Goal: Task Accomplishment & Management: Use online tool/utility

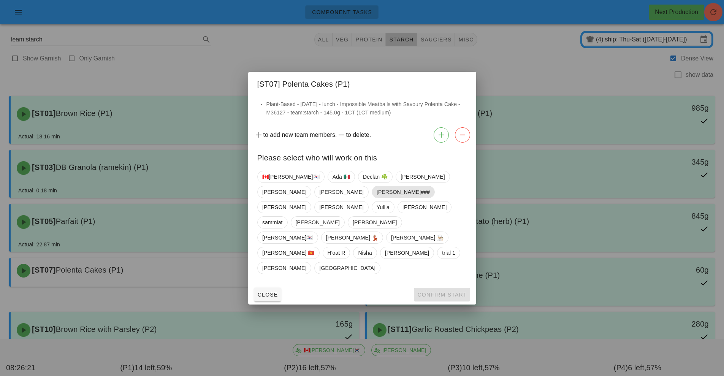
click at [376, 198] on span "Shawn###" at bounding box center [402, 191] width 53 height 11
click at [444, 292] on span "Confirm Start" at bounding box center [442, 295] width 50 height 6
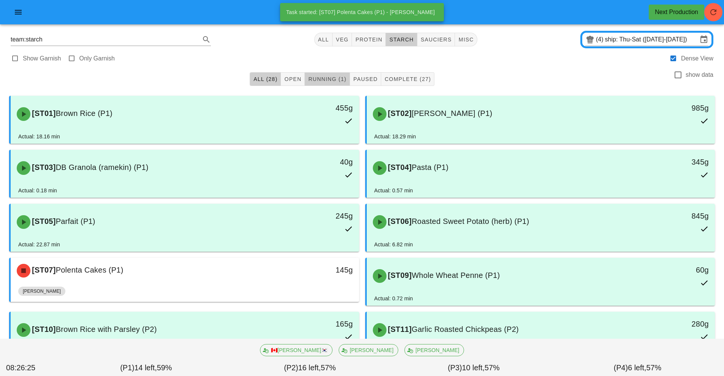
click at [328, 78] on span "Running (1)" at bounding box center [327, 79] width 38 height 6
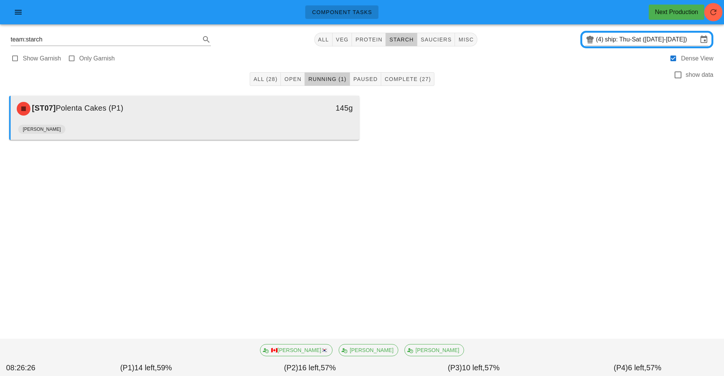
click at [313, 116] on div "145g" at bounding box center [314, 108] width 86 height 23
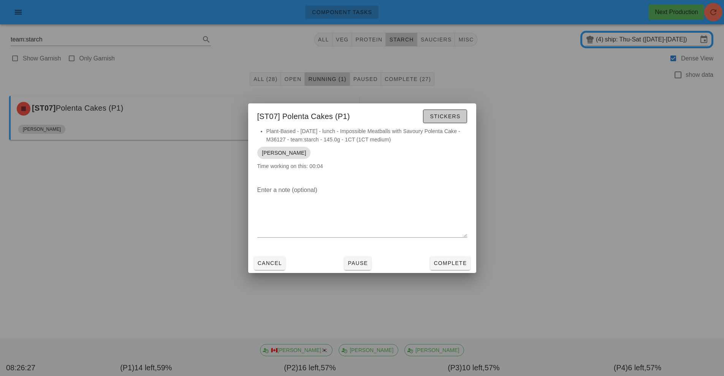
click at [448, 114] on span "Stickers" at bounding box center [445, 116] width 31 height 6
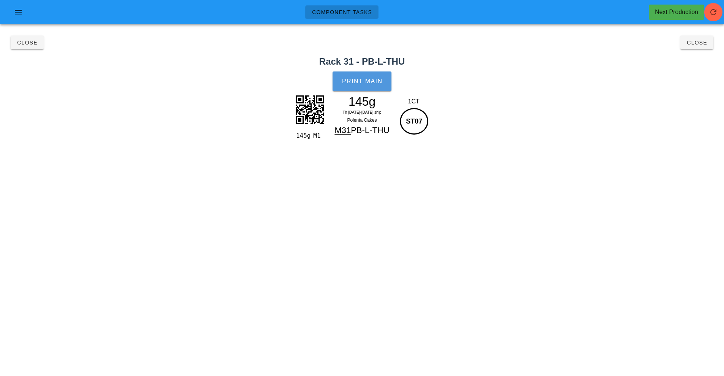
click at [379, 75] on button "Print Main" at bounding box center [362, 81] width 59 height 20
click at [24, 44] on span "Close" at bounding box center [27, 43] width 21 height 6
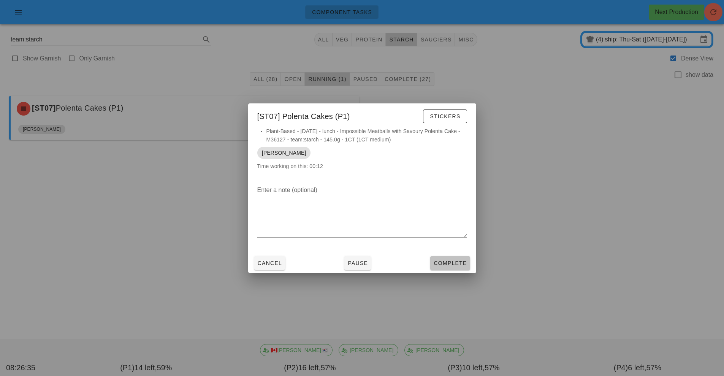
click at [447, 262] on span "Complete" at bounding box center [449, 263] width 33 height 6
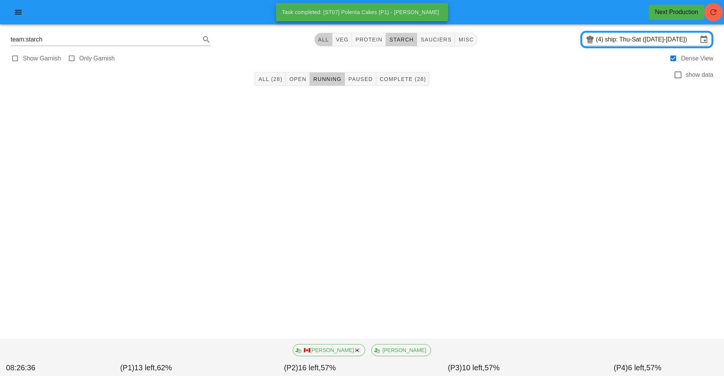
click at [322, 42] on span "All" at bounding box center [323, 39] width 11 height 6
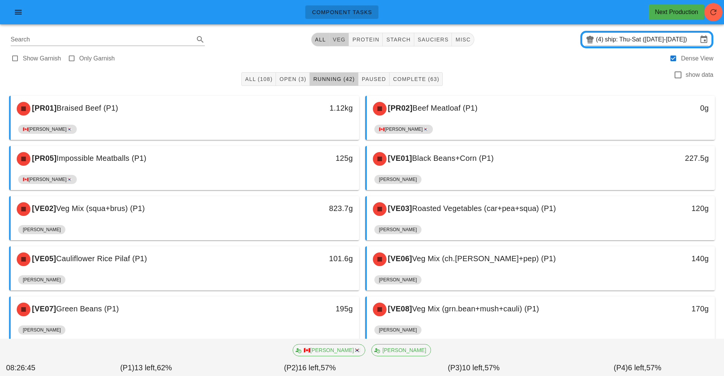
click at [336, 38] on span "veg" at bounding box center [339, 39] width 13 height 6
type input "team:veg"
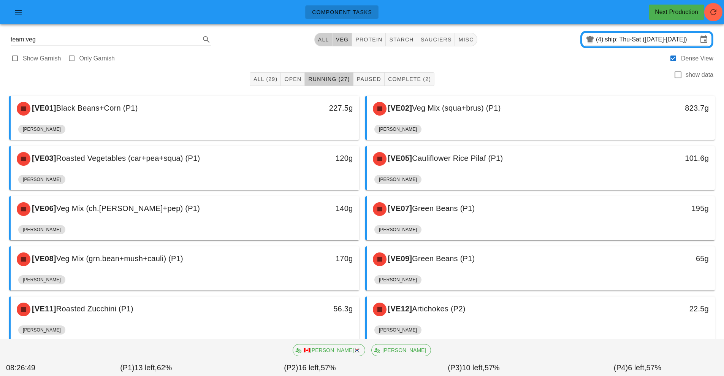
click at [322, 38] on span "All" at bounding box center [323, 39] width 11 height 6
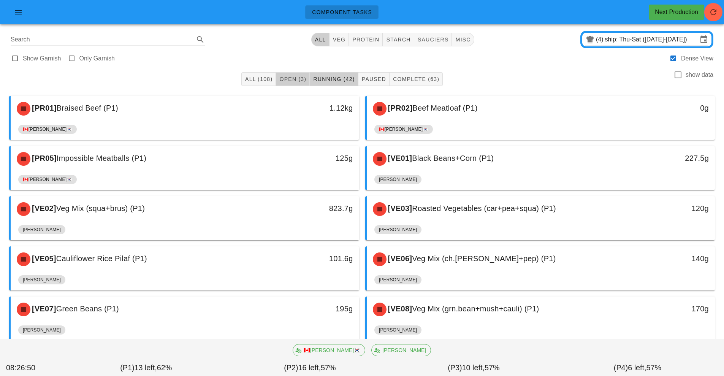
click at [291, 79] on span "Open (3)" at bounding box center [292, 79] width 27 height 6
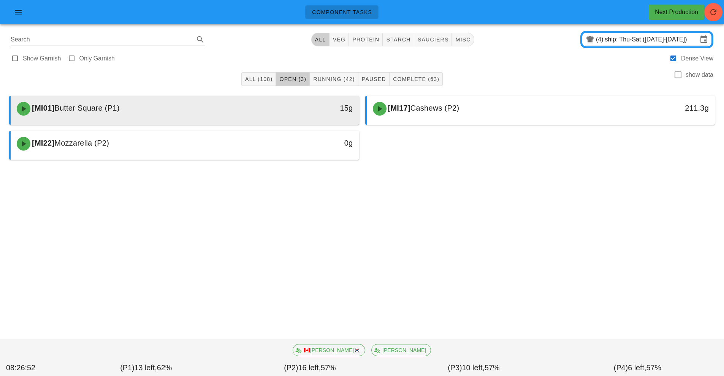
click at [290, 106] on div "15g" at bounding box center [314, 108] width 77 height 12
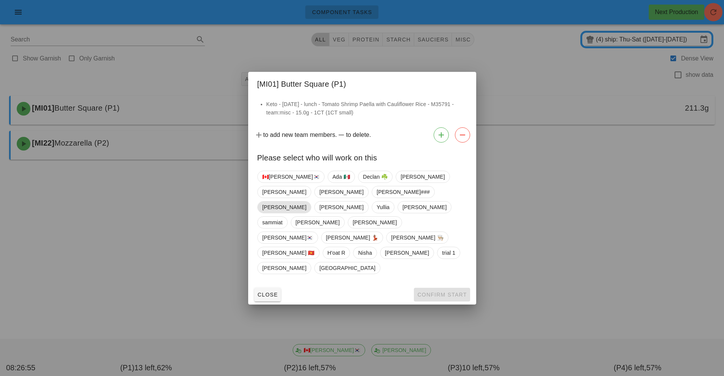
click at [306, 213] on span "Adrian" at bounding box center [284, 207] width 44 height 11
click at [439, 292] on span "Confirm Start" at bounding box center [442, 295] width 50 height 6
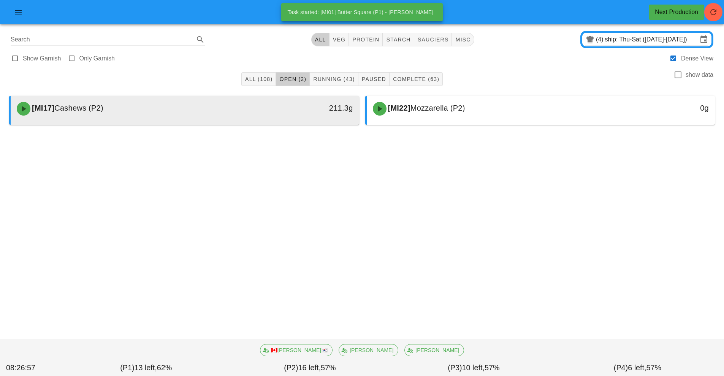
click at [262, 116] on div "[MI17] Cashews (P2)" at bounding box center [141, 108] width 259 height 23
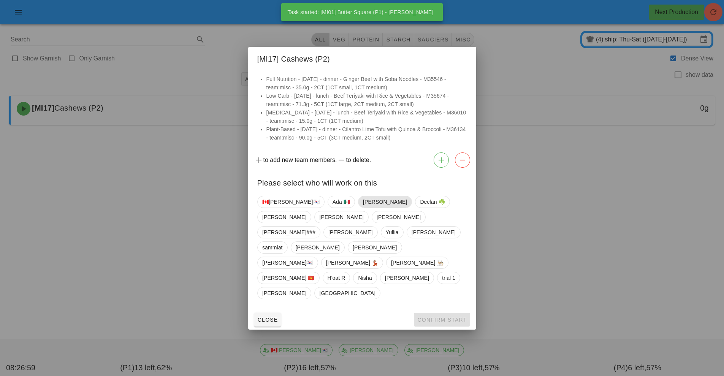
click at [363, 208] on span "Adrian" at bounding box center [385, 201] width 44 height 11
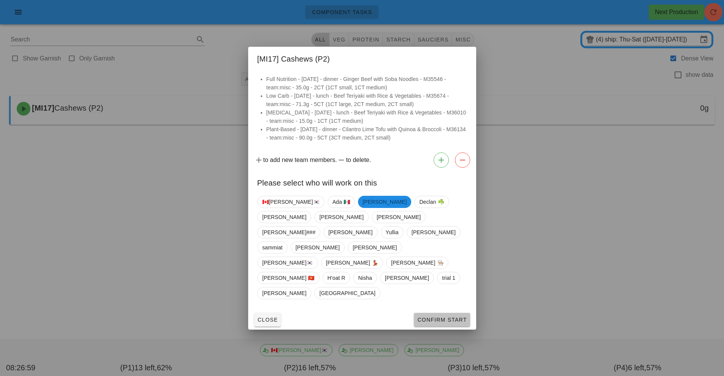
click at [436, 317] on span "Confirm Start" at bounding box center [442, 320] width 50 height 6
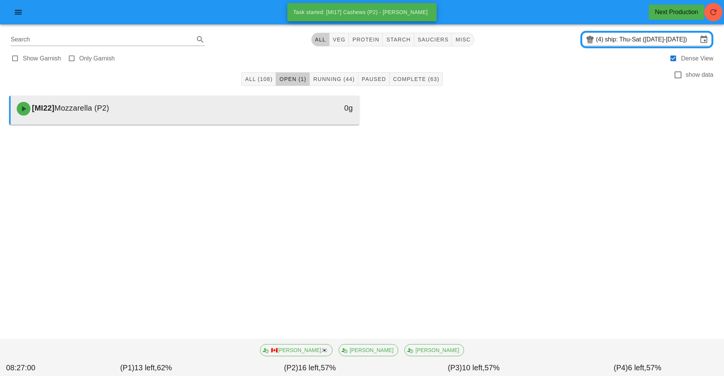
click at [267, 109] on div "[MI22] Mozzarella (P2)" at bounding box center [141, 108] width 259 height 23
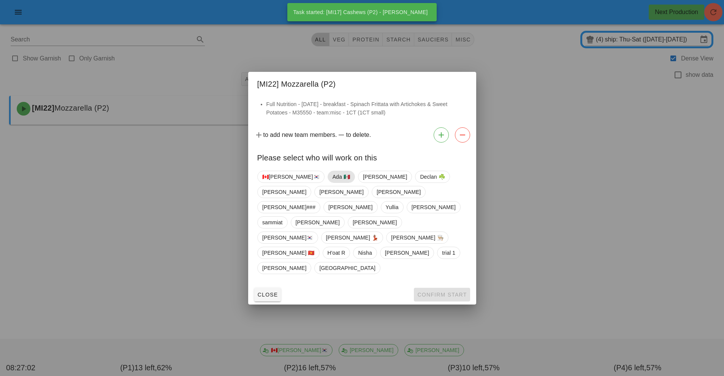
click at [332, 182] on span "Ada 🇲🇽" at bounding box center [340, 176] width 17 height 11
click at [362, 182] on span "Adrian" at bounding box center [384, 176] width 44 height 11
click at [332, 183] on span "Ada 🇲🇽" at bounding box center [340, 177] width 17 height 12
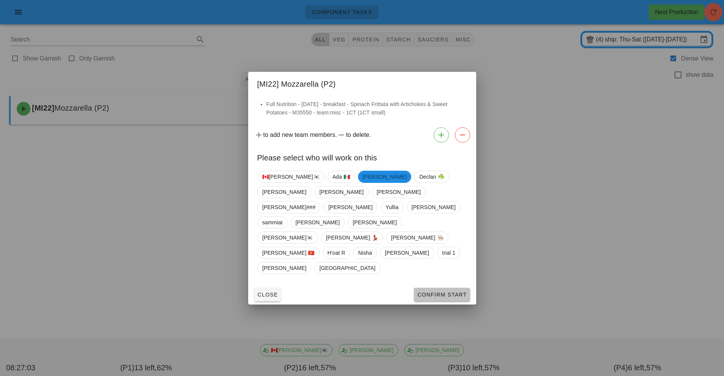
click at [449, 292] on span "Confirm Start" at bounding box center [442, 295] width 50 height 6
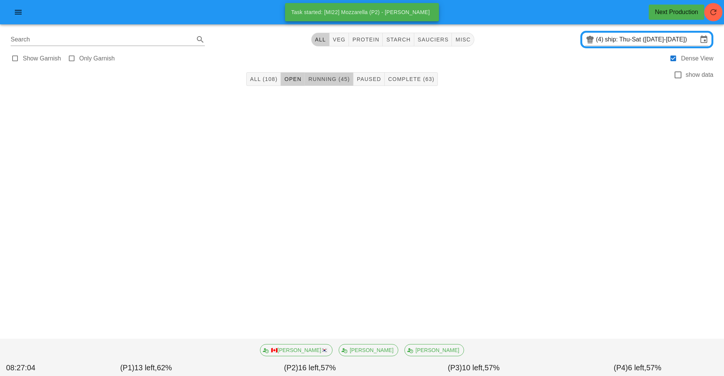
click at [339, 76] on span "Running (45)" at bounding box center [329, 79] width 42 height 6
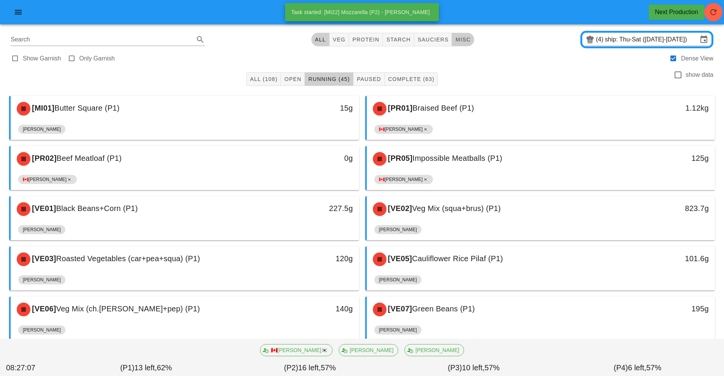
click at [466, 45] on button "misc" at bounding box center [463, 40] width 22 height 14
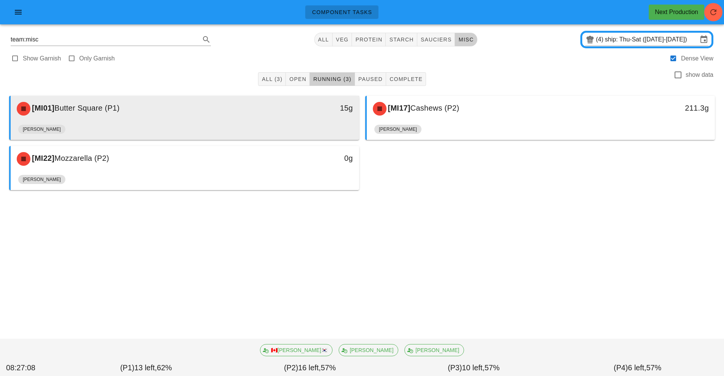
click at [322, 132] on div "Adrian" at bounding box center [184, 131] width 333 height 18
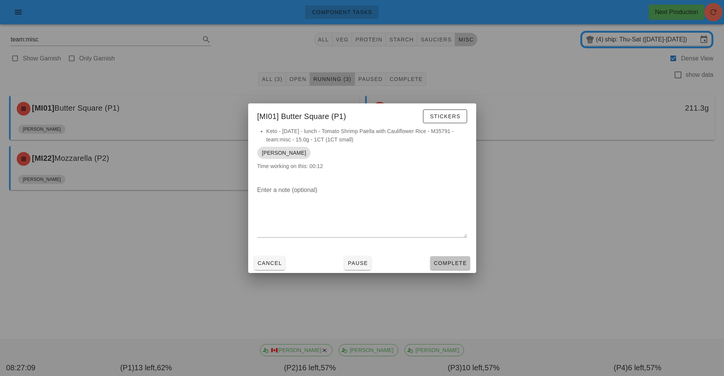
click at [458, 261] on span "Complete" at bounding box center [449, 263] width 33 height 6
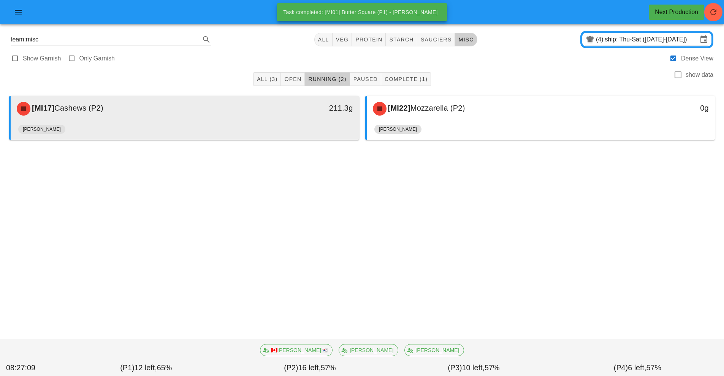
click at [287, 121] on div "[MI17] Cashews (P2) 211.3g" at bounding box center [185, 109] width 349 height 26
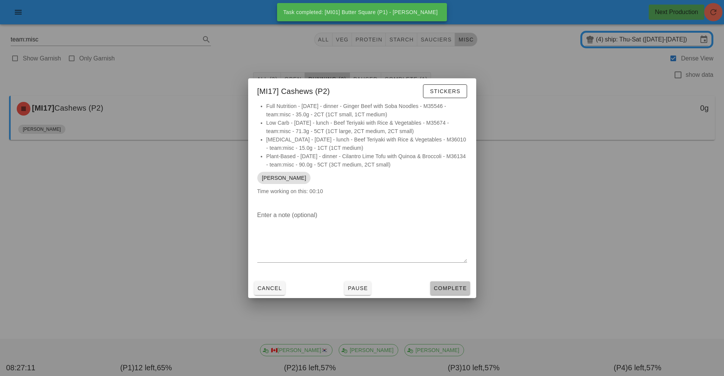
click at [456, 286] on span "Complete" at bounding box center [449, 288] width 33 height 6
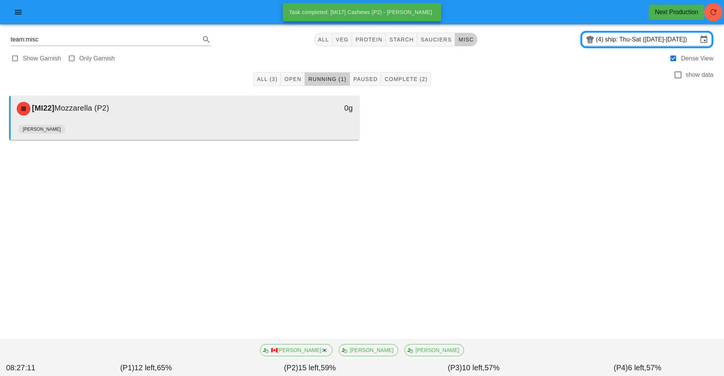
click at [287, 122] on div "Adrian" at bounding box center [184, 131] width 333 height 18
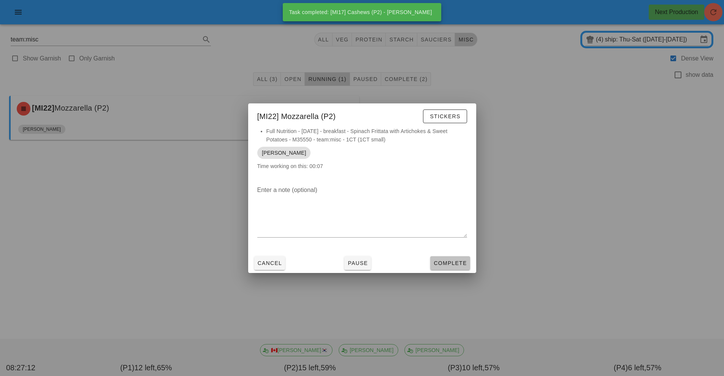
click at [458, 264] on span "Complete" at bounding box center [449, 263] width 33 height 6
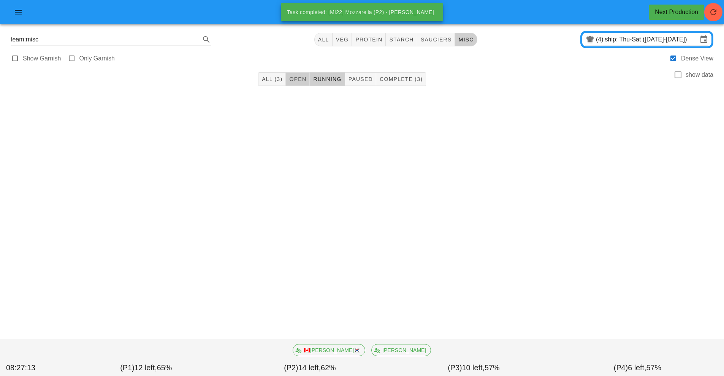
click at [296, 77] on span "Open" at bounding box center [297, 79] width 17 height 6
click at [437, 38] on span "sauciers" at bounding box center [436, 39] width 32 height 6
click at [403, 40] on span "starch" at bounding box center [401, 39] width 25 height 6
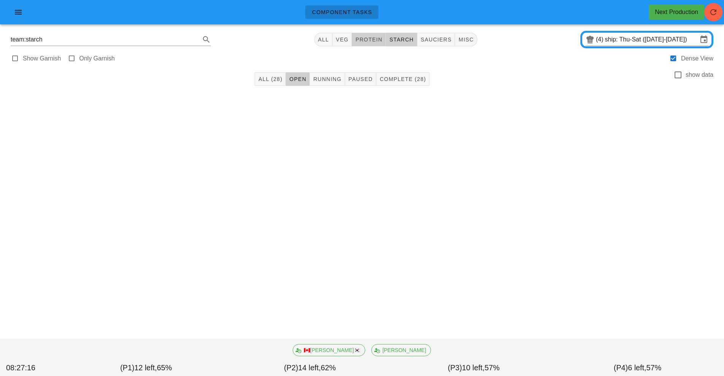
click at [376, 39] on span "protein" at bounding box center [368, 39] width 27 height 6
click at [338, 40] on span "veg" at bounding box center [342, 39] width 13 height 6
type input "team:veg"
click at [328, 40] on span "All" at bounding box center [323, 39] width 11 height 6
click at [345, 79] on span "Running (42)" at bounding box center [329, 79] width 42 height 6
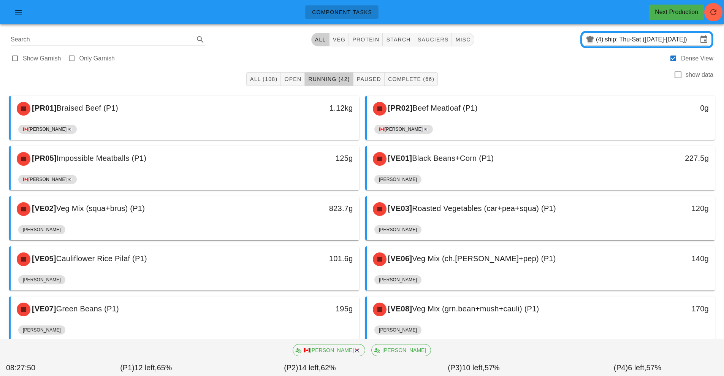
click at [609, 41] on input "ship: Thu-Sat ([DATE]-[DATE])" at bounding box center [651, 39] width 93 height 12
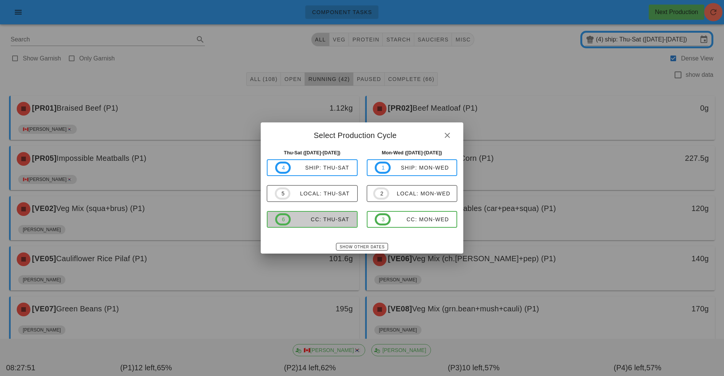
click at [332, 221] on div "CC: Thu-Sat" at bounding box center [320, 219] width 59 height 6
type input "CC: Thu-Sat ([DATE]-[DATE])"
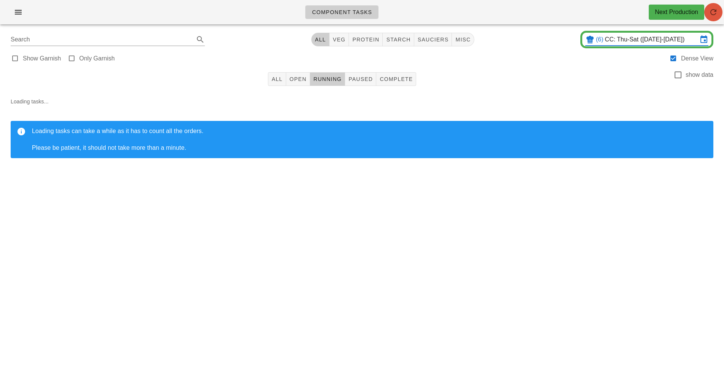
click at [714, 16] on icon "button" at bounding box center [713, 12] width 9 height 9
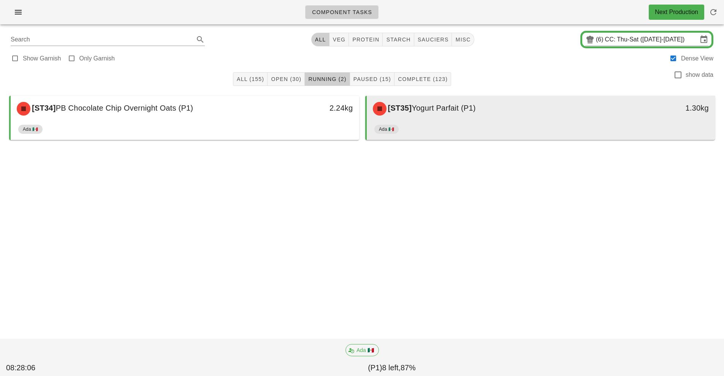
click at [506, 113] on div "[ST35] Yogurt Parfait (P1)" at bounding box center [497, 108] width 259 height 23
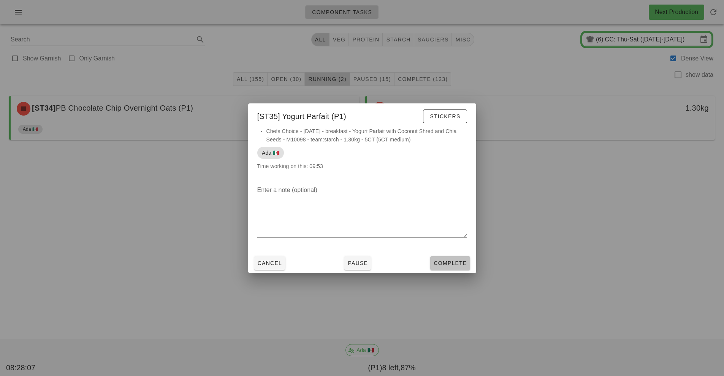
click at [452, 268] on button "Complete" at bounding box center [450, 263] width 40 height 14
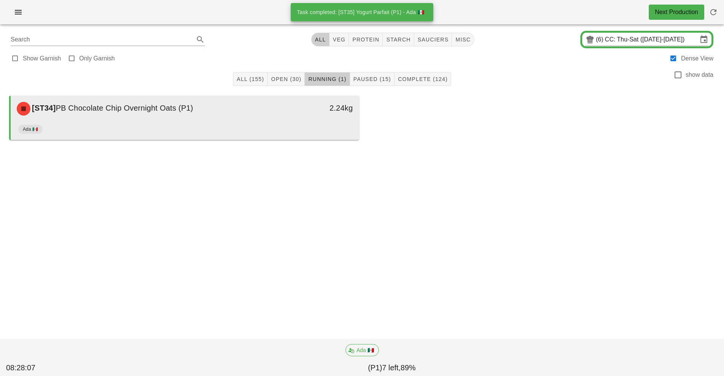
click at [274, 120] on div "[ST34] PB Chocolate Chip Overnight Oats (P1) 2.24kg" at bounding box center [185, 109] width 349 height 26
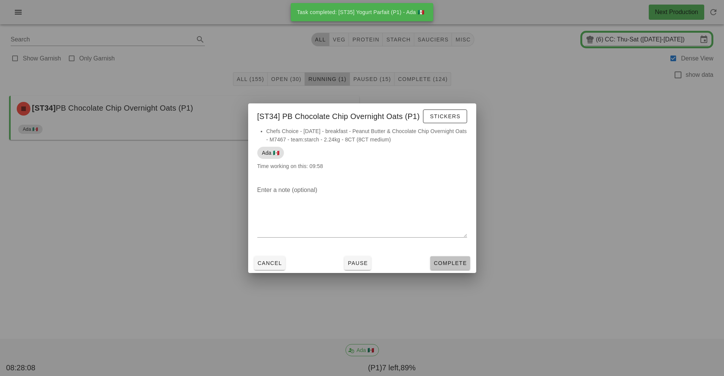
click at [458, 263] on span "Complete" at bounding box center [449, 263] width 33 height 6
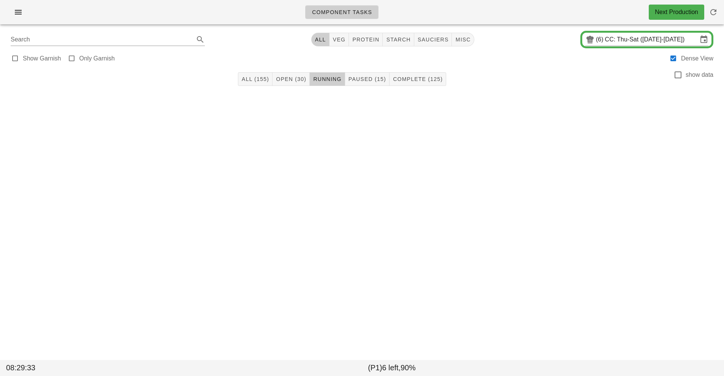
click at [534, 182] on div "Component Tasks Next Production Search All veg protein starch sauciers misc (6)…" at bounding box center [362, 188] width 724 height 376
click at [22, 10] on icon "button" at bounding box center [18, 12] width 9 height 9
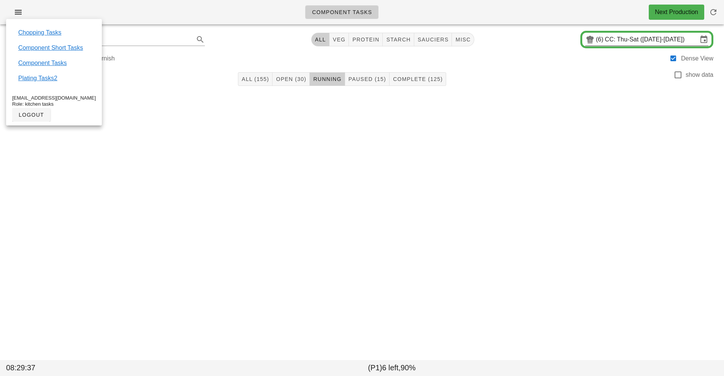
click at [54, 63] on link "Component Tasks" at bounding box center [42, 63] width 49 height 9
click at [636, 39] on input "CC: Thu-Sat ([DATE]-[DATE])" at bounding box center [651, 39] width 93 height 12
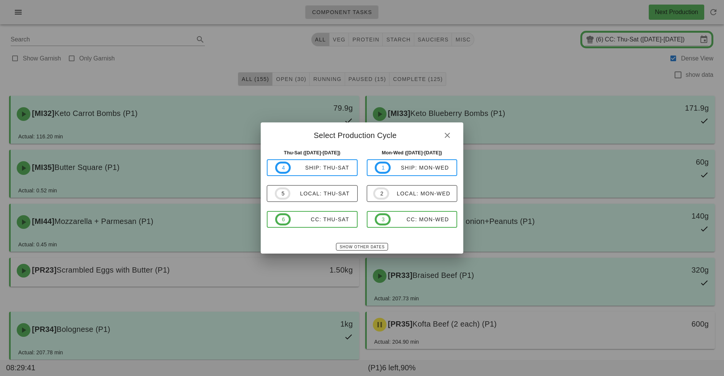
click at [645, 44] on div at bounding box center [362, 188] width 724 height 376
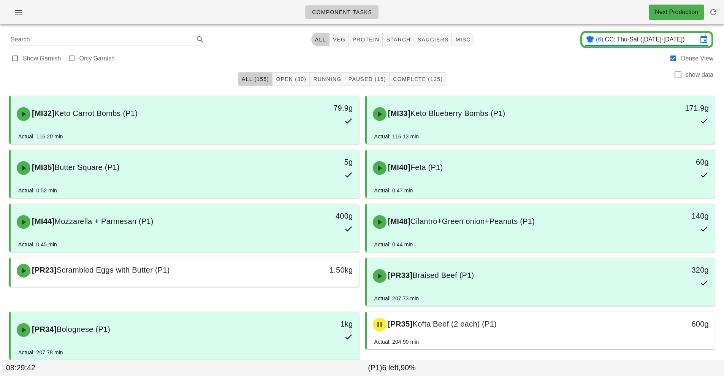
click at [635, 37] on input "CC: Thu-Sat ([DATE]-[DATE])" at bounding box center [651, 39] width 93 height 12
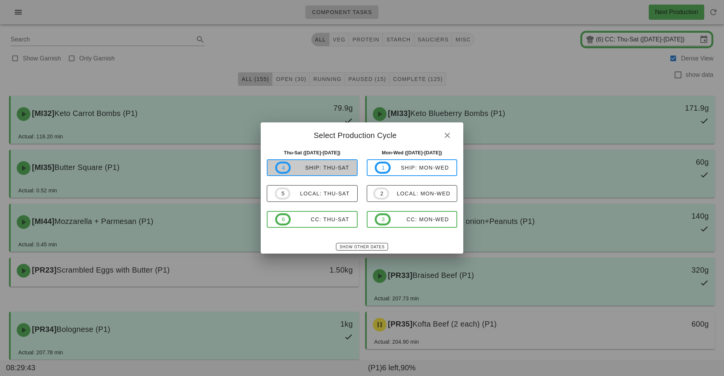
click at [325, 163] on span "4 ship: Thu-Sat" at bounding box center [312, 168] width 74 height 12
type input "ship: Thu-Sat ([DATE]-[DATE])"
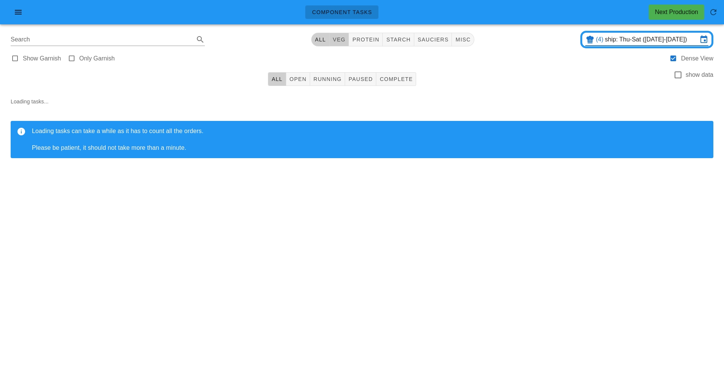
click at [339, 41] on span "veg" at bounding box center [339, 39] width 13 height 6
type input "team:veg"
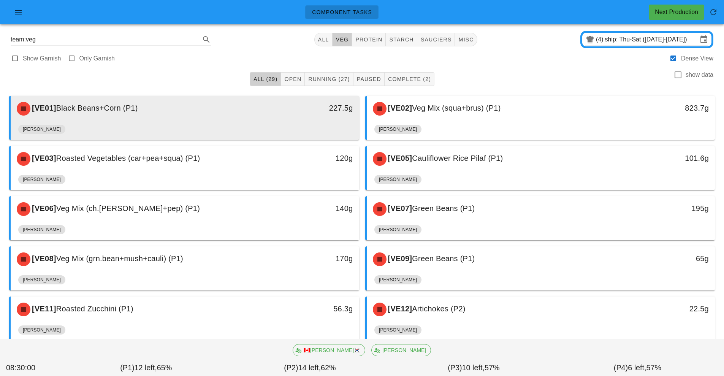
click at [256, 121] on div "[VE01] Black Beans+Corn (P1) 227.5g" at bounding box center [185, 109] width 349 height 26
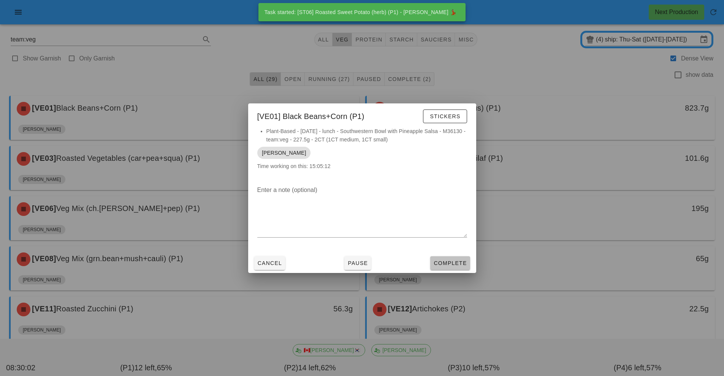
click at [455, 260] on span "Complete" at bounding box center [449, 263] width 33 height 6
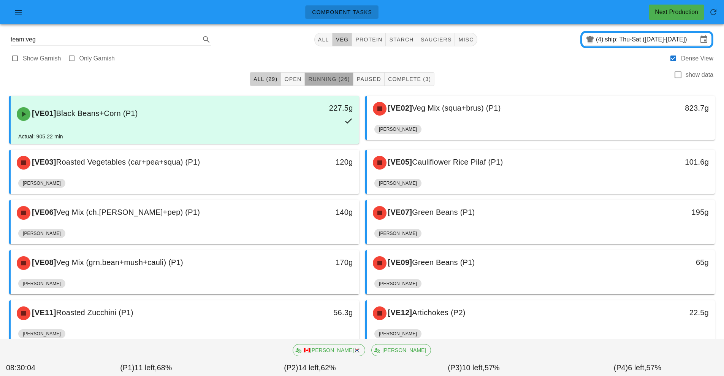
click at [327, 78] on span "Running (26)" at bounding box center [329, 79] width 42 height 6
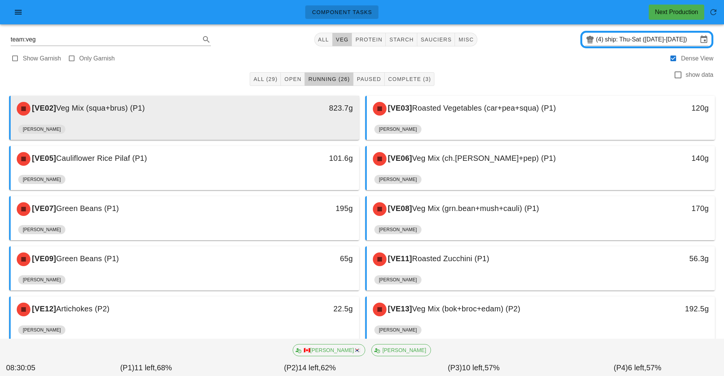
click at [308, 115] on div "823.7g" at bounding box center [314, 108] width 86 height 23
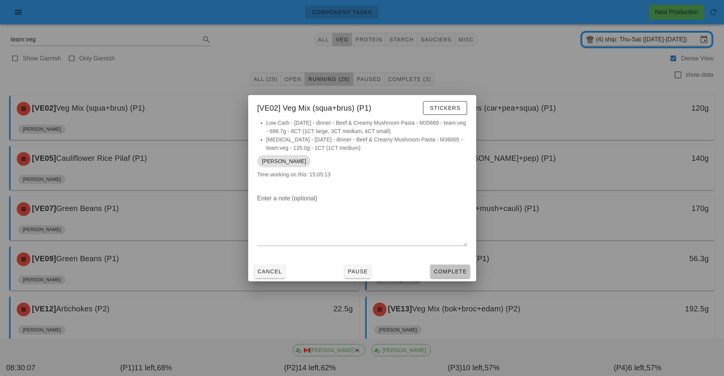
click at [454, 272] on span "Complete" at bounding box center [449, 271] width 33 height 6
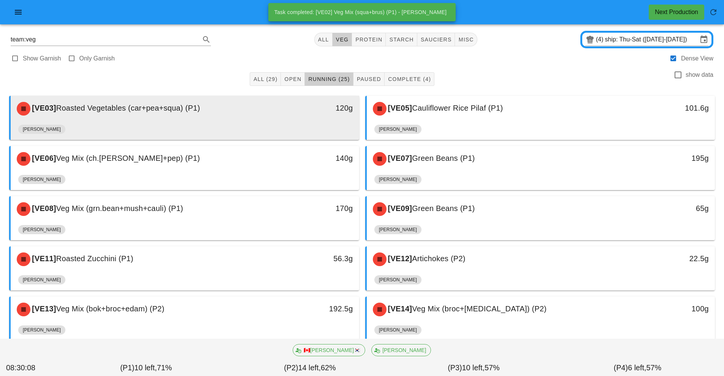
click at [257, 117] on div "[VE03] Roasted Vegetables (car+pea+squa) (P1)" at bounding box center [141, 108] width 259 height 23
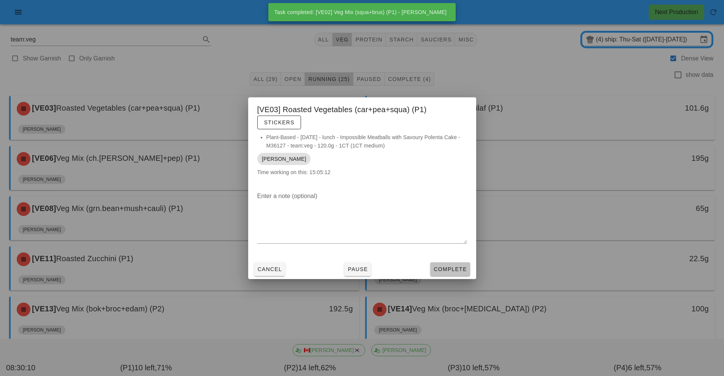
click at [460, 274] on button "Complete" at bounding box center [450, 269] width 40 height 14
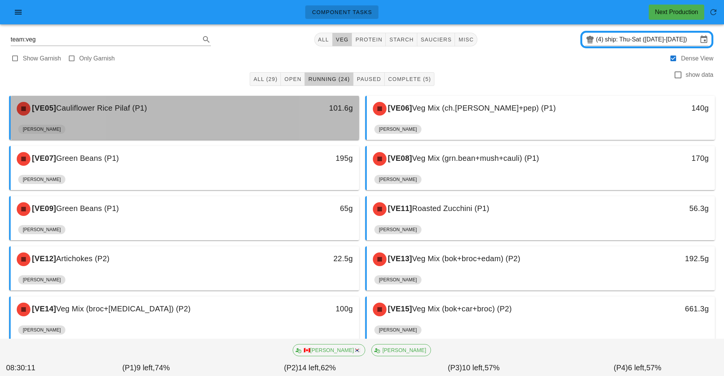
click at [262, 117] on div "[VE05] Cauliflower Rice Pilaf (P1)" at bounding box center [141, 108] width 259 height 23
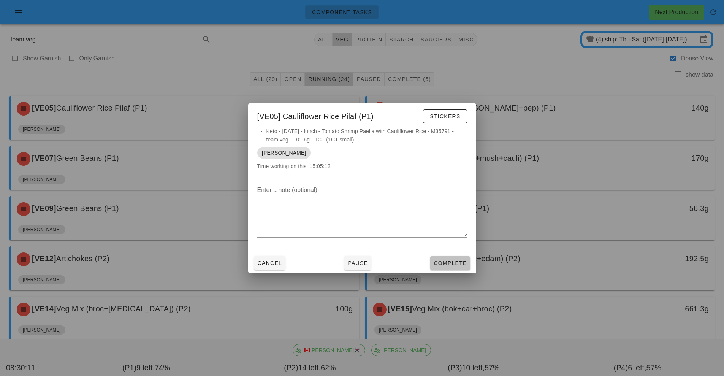
click at [447, 265] on span "Complete" at bounding box center [449, 263] width 33 height 6
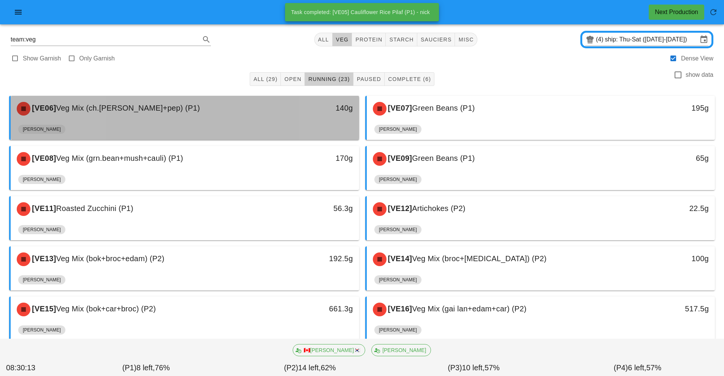
click at [260, 119] on div "[VE06] Veg Mix (ch.[PERSON_NAME]+pep) (P1)" at bounding box center [141, 108] width 259 height 23
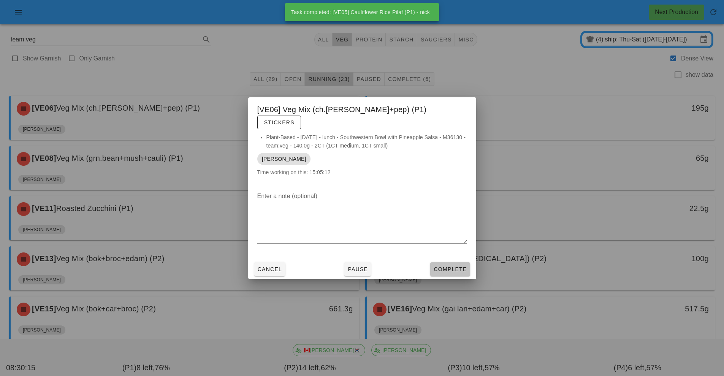
click at [465, 267] on button "Complete" at bounding box center [450, 269] width 40 height 14
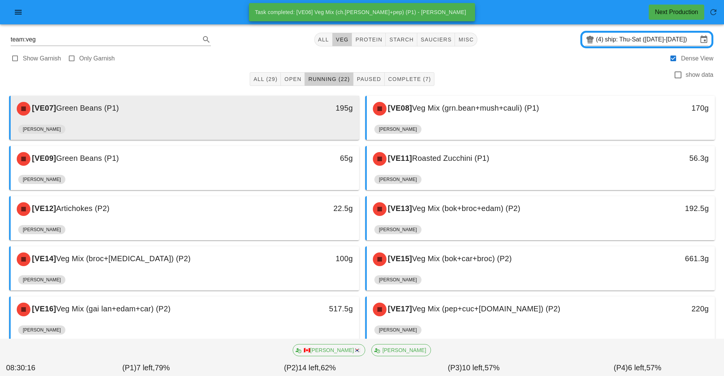
click at [255, 116] on div "[VE07] Green Beans (P1)" at bounding box center [141, 108] width 259 height 23
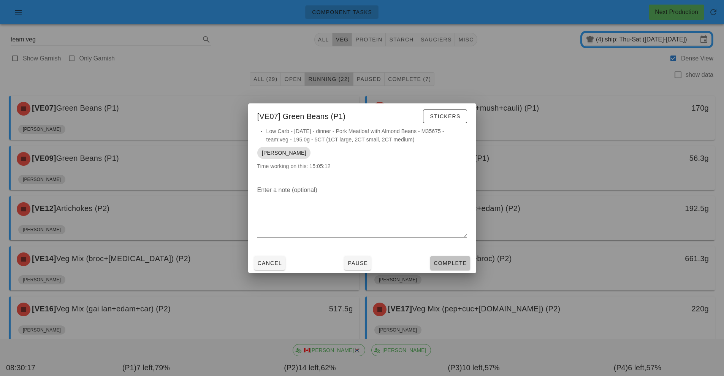
click at [465, 264] on span "Complete" at bounding box center [449, 263] width 33 height 6
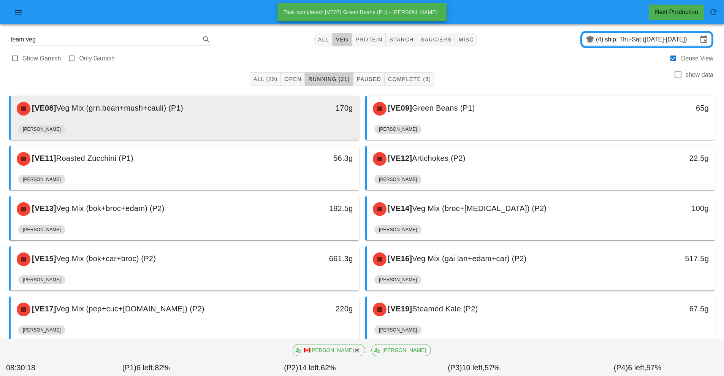
click at [256, 117] on div "[VE08] Veg Mix (grn.bean+mush+cauli) (P1)" at bounding box center [141, 108] width 259 height 23
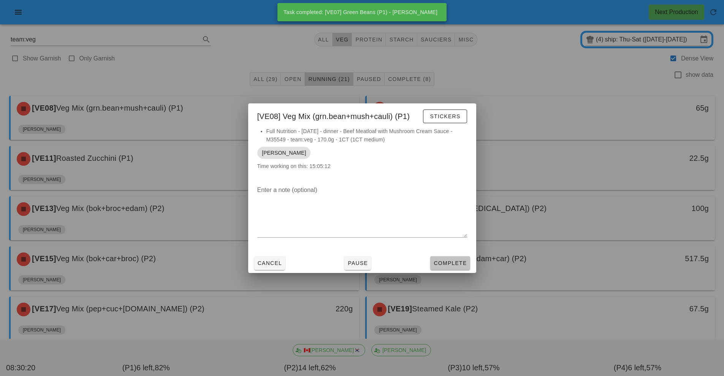
click at [461, 260] on span "Complete" at bounding box center [449, 263] width 33 height 6
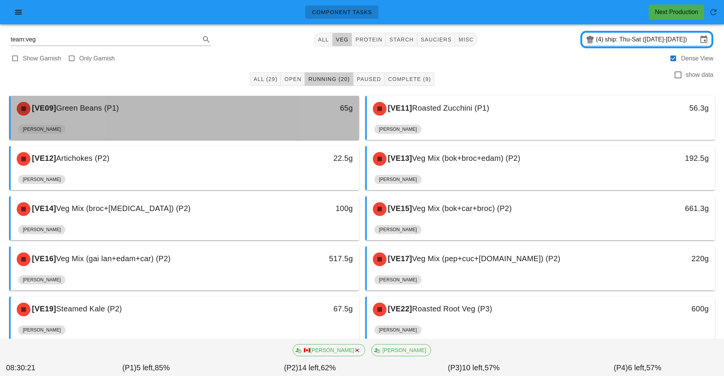
click at [290, 120] on div "65g" at bounding box center [314, 108] width 86 height 23
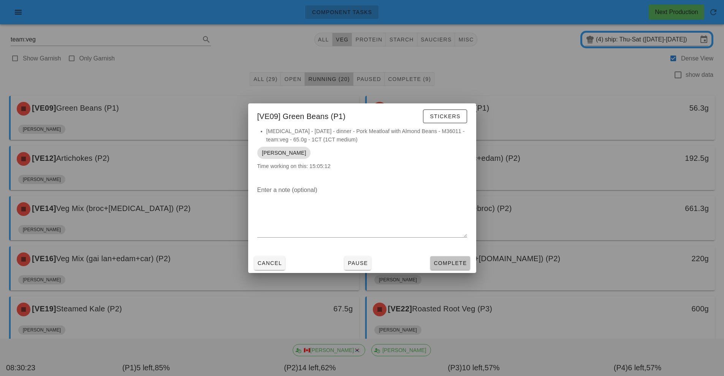
click at [462, 261] on span "Complete" at bounding box center [449, 263] width 33 height 6
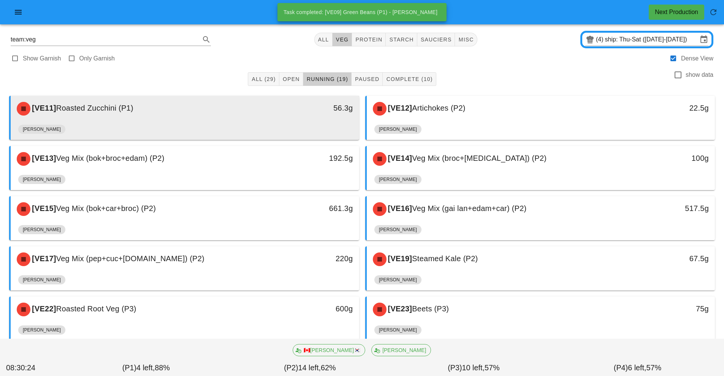
click at [263, 124] on div "[PERSON_NAME]" at bounding box center [184, 131] width 333 height 18
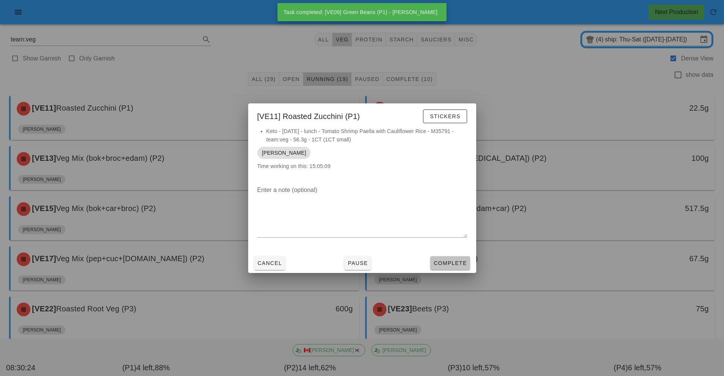
click at [453, 265] on span "Complete" at bounding box center [449, 263] width 33 height 6
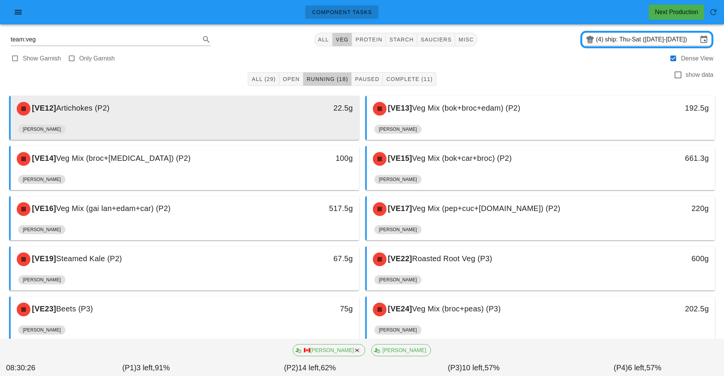
click at [248, 113] on div "[VE12] Artichokes (P2)" at bounding box center [141, 108] width 259 height 23
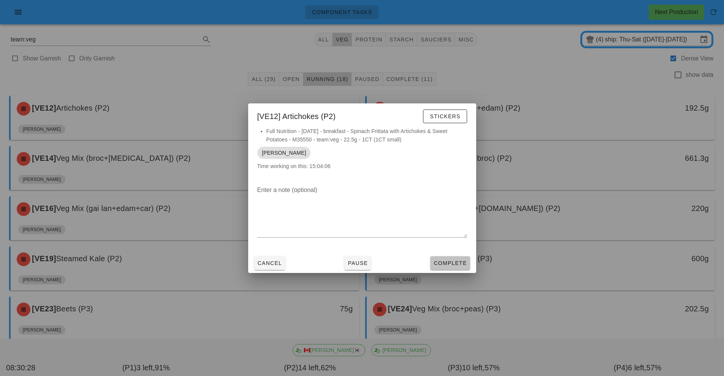
click at [456, 260] on span "Complete" at bounding box center [449, 263] width 33 height 6
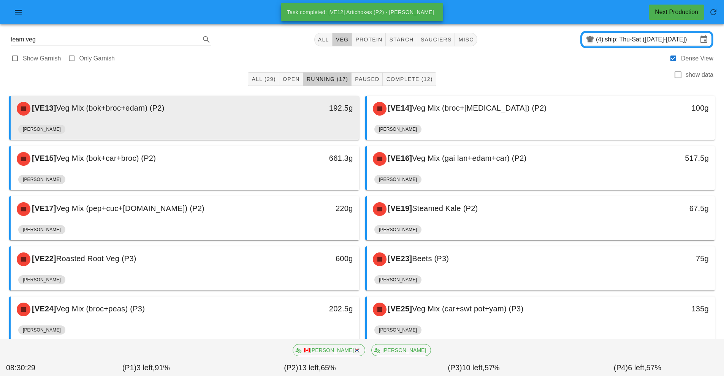
click at [277, 128] on div "[PERSON_NAME]" at bounding box center [184, 131] width 333 height 18
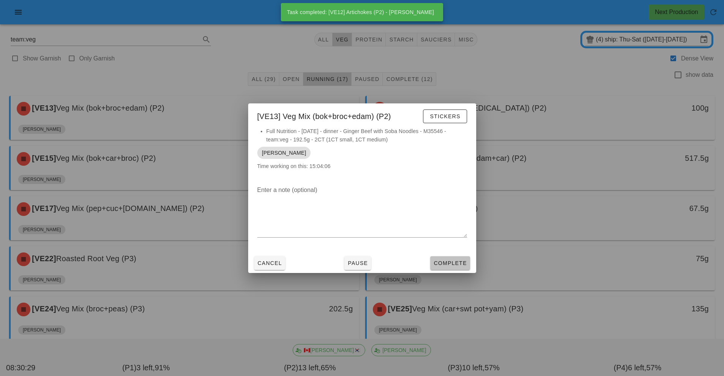
click at [459, 266] on span "Complete" at bounding box center [449, 263] width 33 height 6
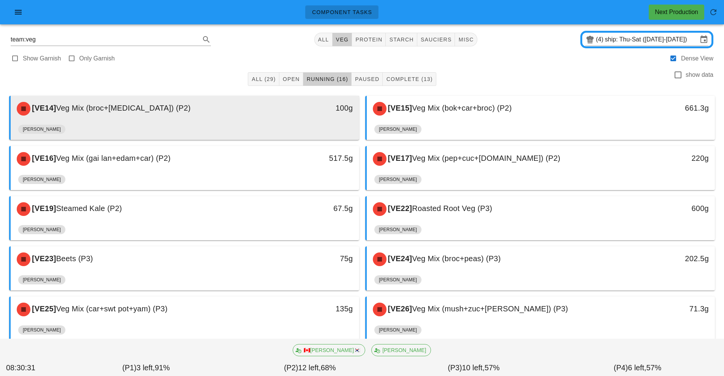
click at [266, 114] on div "[VE14] Veg Mix (broc+[MEDICAL_DATA]) (P2)" at bounding box center [141, 108] width 259 height 23
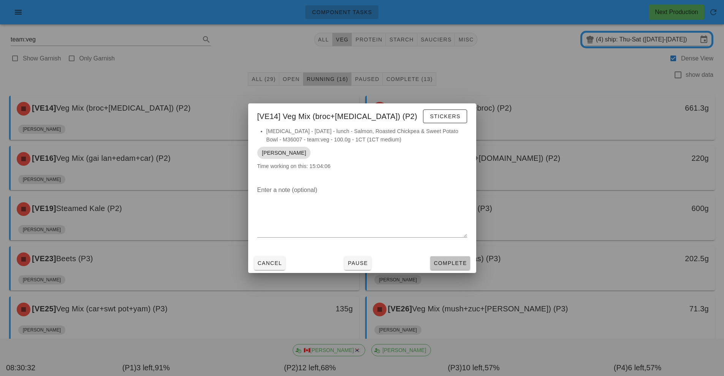
click at [463, 265] on span "Complete" at bounding box center [449, 263] width 33 height 6
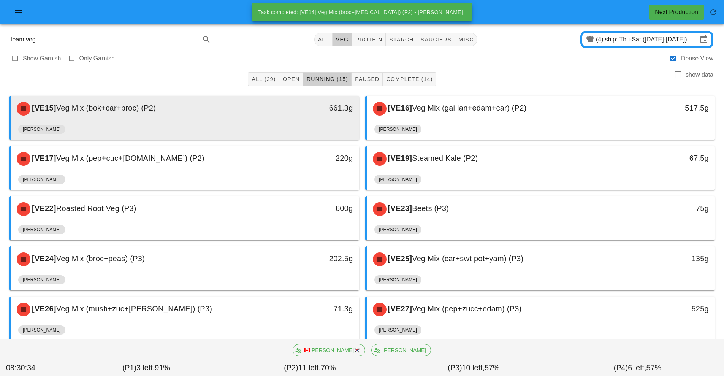
click at [254, 113] on div "[VE15] Veg Mix (bok+car+broc) (P2)" at bounding box center [141, 108] width 259 height 23
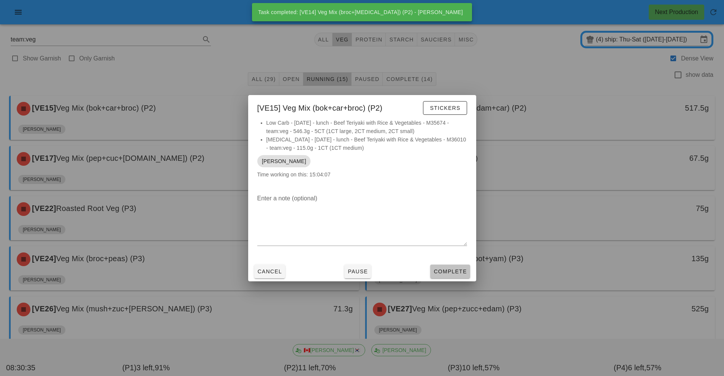
click at [457, 269] on span "Complete" at bounding box center [449, 271] width 33 height 6
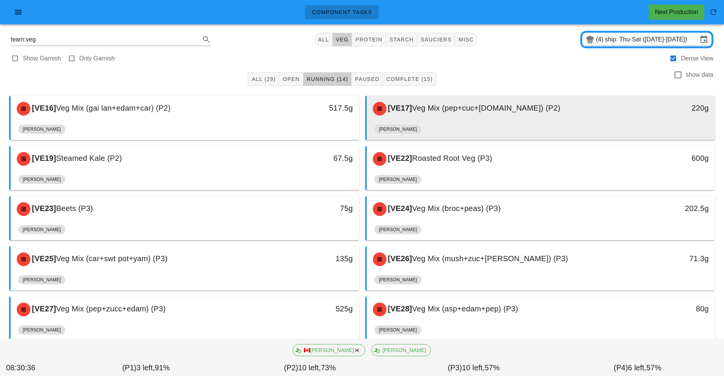
click at [462, 116] on div "[VE17] Veg Mix (pep+cuc+[DOMAIN_NAME]) (P2)" at bounding box center [497, 108] width 259 height 23
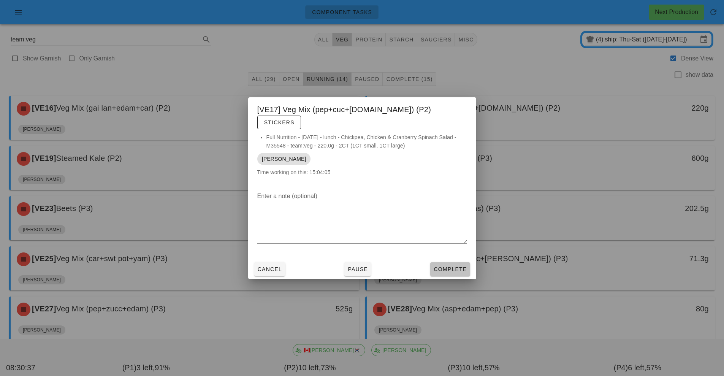
click at [452, 266] on span "Complete" at bounding box center [449, 269] width 33 height 6
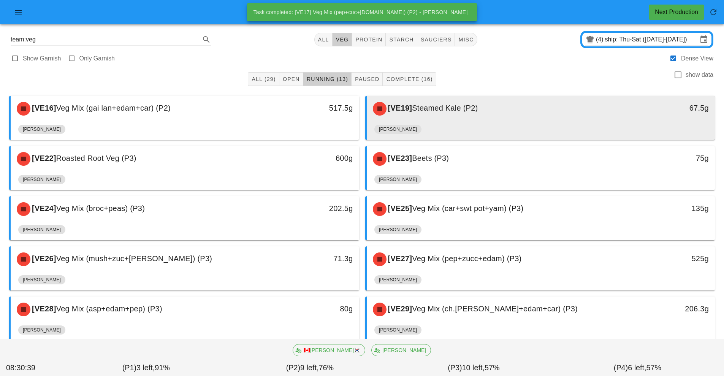
click at [506, 116] on div "[VE19] Steamed Kale (P2)" at bounding box center [497, 108] width 259 height 23
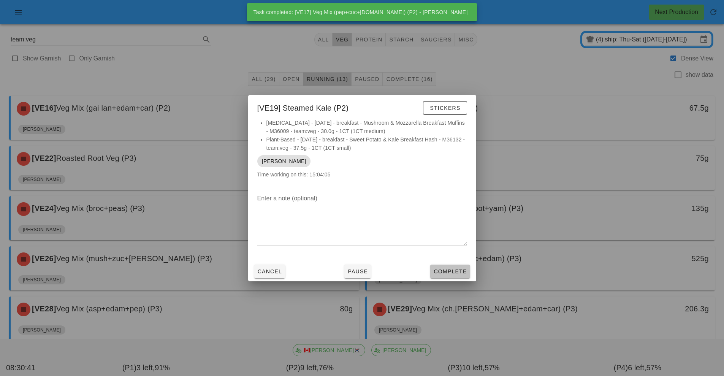
click at [462, 273] on span "Complete" at bounding box center [449, 271] width 33 height 6
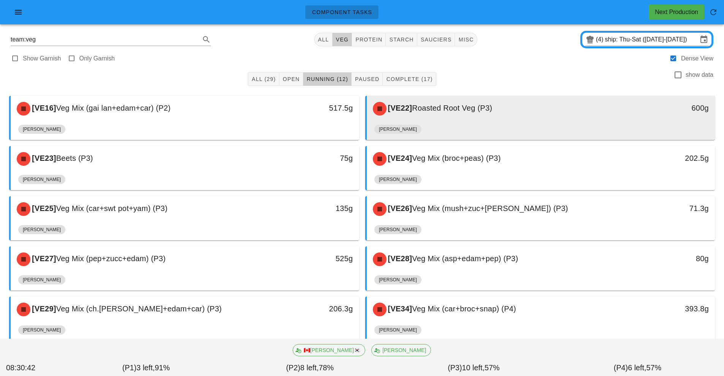
click at [508, 116] on div "[VE22] Roasted Root Veg (P3)" at bounding box center [497, 108] width 259 height 23
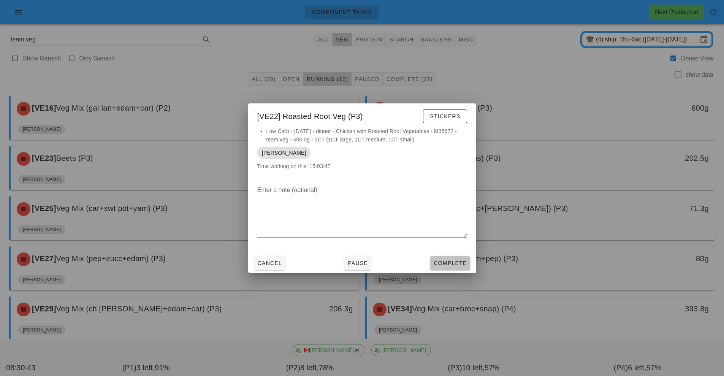
click at [459, 264] on span "Complete" at bounding box center [449, 263] width 33 height 6
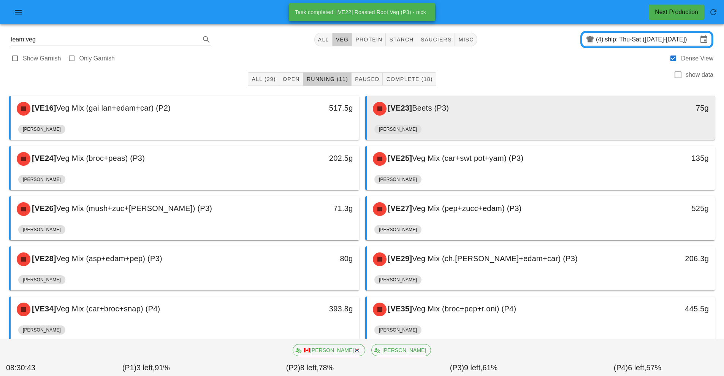
click at [503, 116] on div "[VE23] Beets (P3)" at bounding box center [497, 108] width 259 height 23
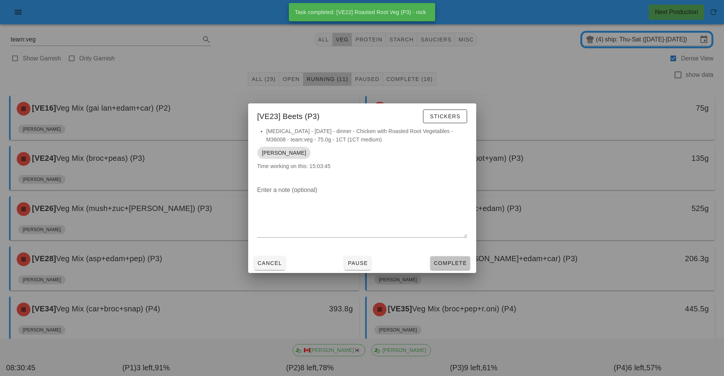
click at [455, 261] on span "Complete" at bounding box center [449, 263] width 33 height 6
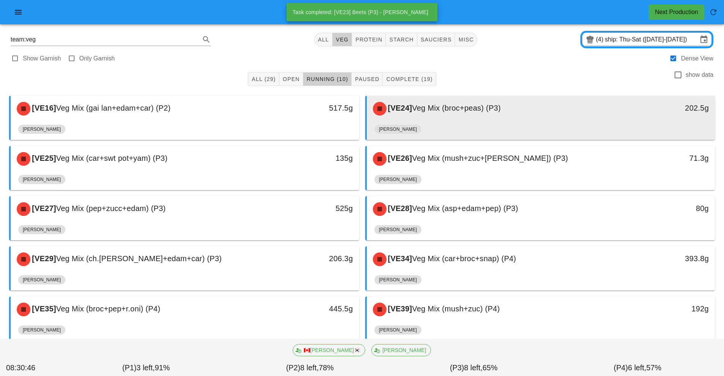
click at [509, 121] on div "[VE24] Veg Mix (broc+peas) (P3) 202.5g" at bounding box center [541, 109] width 349 height 26
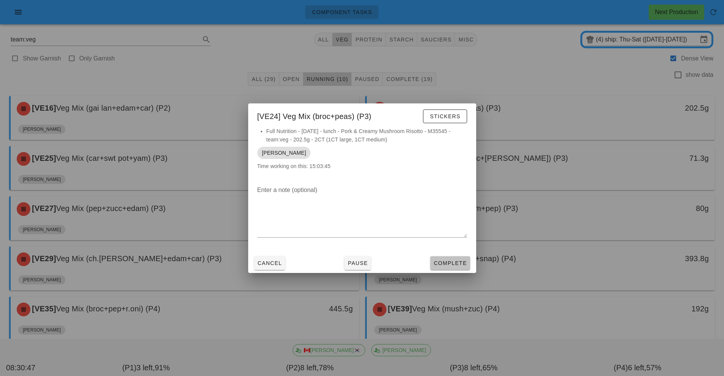
click at [459, 263] on span "Complete" at bounding box center [449, 263] width 33 height 6
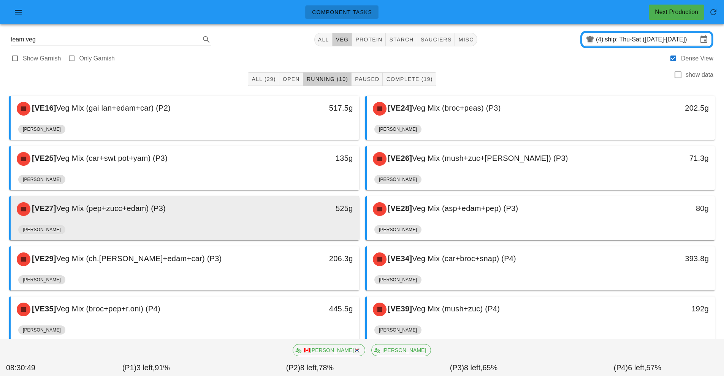
click at [359, 196] on div "[VE27] Veg Mix (pep+zucc+edam) (P3) 525g" at bounding box center [185, 209] width 349 height 26
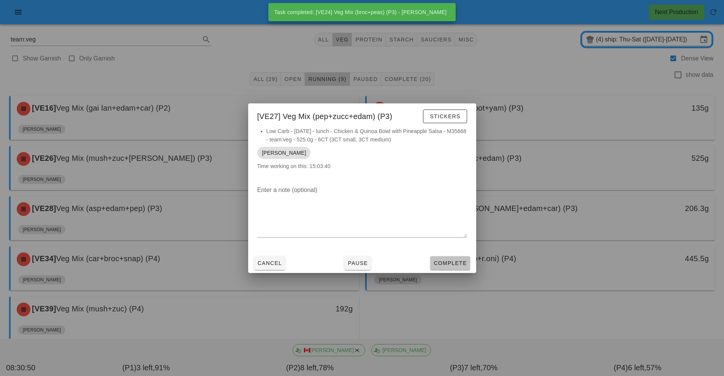
click at [462, 267] on button "Complete" at bounding box center [450, 263] width 40 height 14
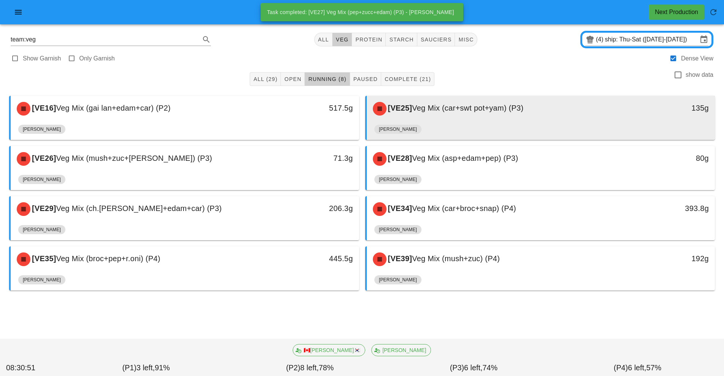
click at [492, 118] on div "[VE25] Veg Mix (car+swt pot+yam) (P3)" at bounding box center [497, 108] width 259 height 23
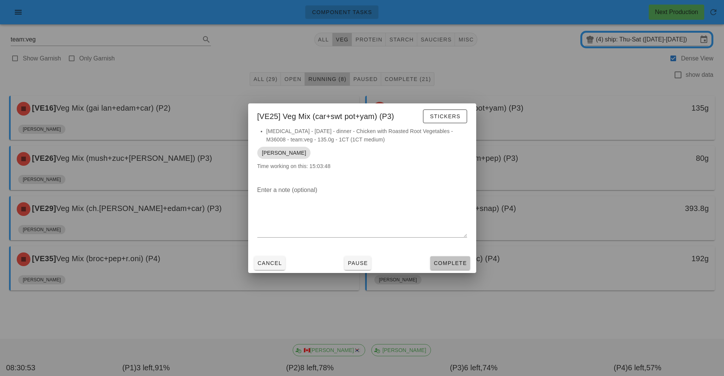
click at [454, 267] on button "Complete" at bounding box center [450, 263] width 40 height 14
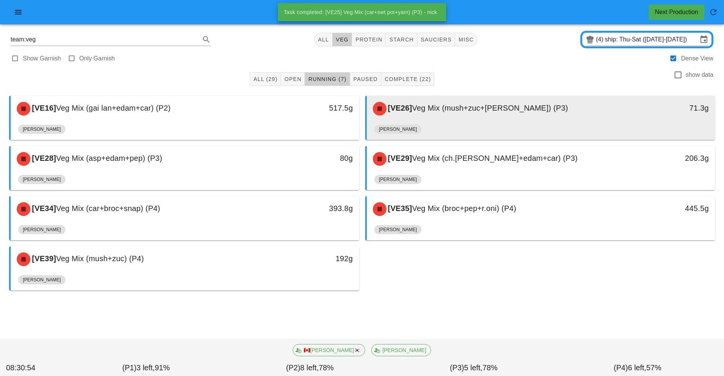
click at [490, 120] on div "[VE26] Veg Mix (mush+zuc+[PERSON_NAME]) (P3)" at bounding box center [497, 108] width 259 height 23
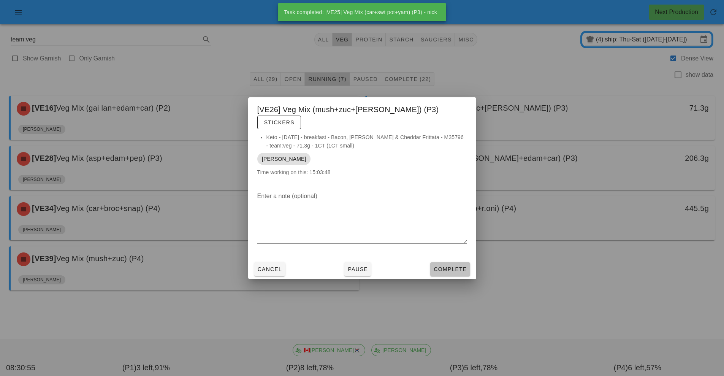
click at [451, 266] on span "Complete" at bounding box center [449, 269] width 33 height 6
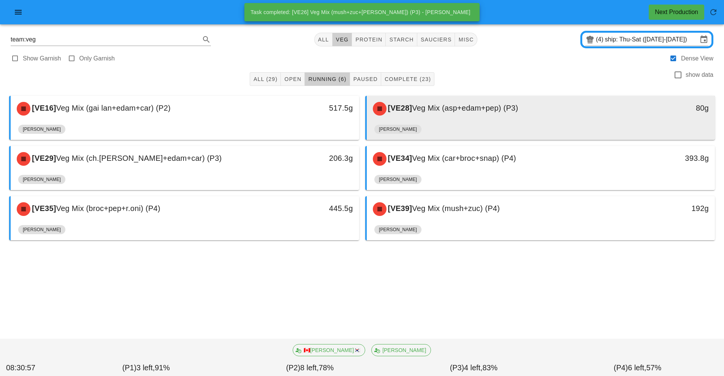
click at [483, 115] on div "[VE28] Veg Mix (asp+edam+pep) (P3)" at bounding box center [497, 108] width 259 height 23
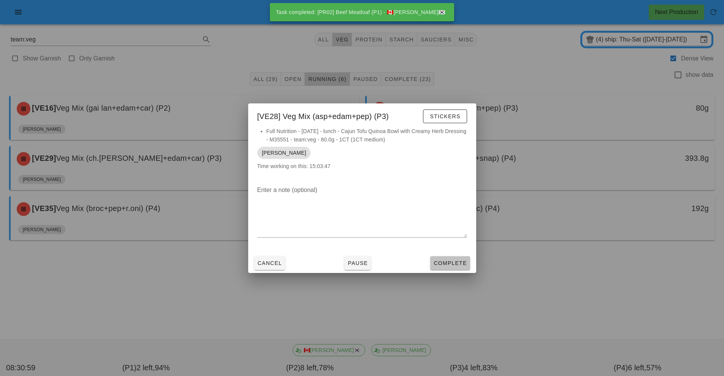
click at [459, 263] on span "Complete" at bounding box center [449, 263] width 33 height 6
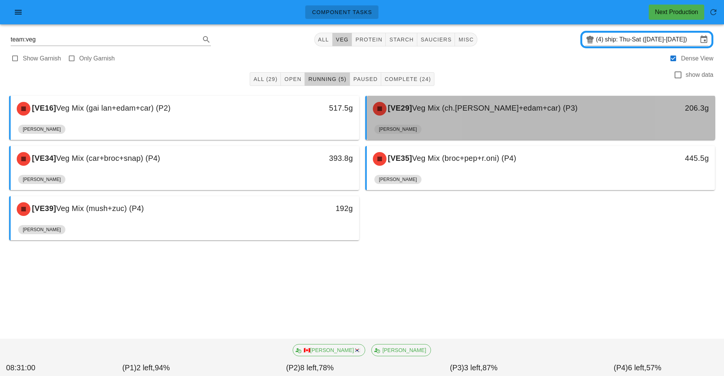
click at [487, 119] on div "[VE29] Veg Mix (ch.[PERSON_NAME]+edam+car) (P3)" at bounding box center [497, 108] width 259 height 23
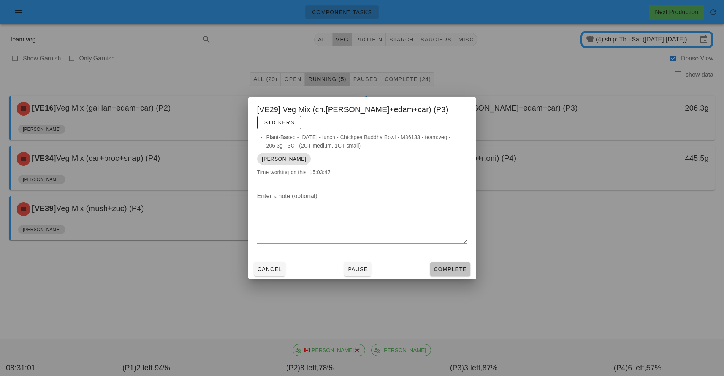
click at [458, 266] on span "Complete" at bounding box center [449, 269] width 33 height 6
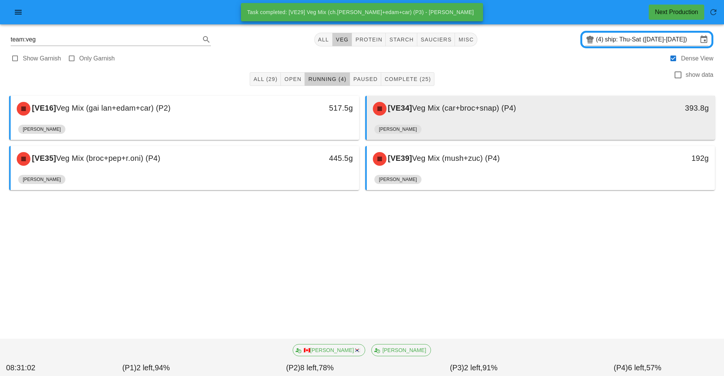
click at [498, 118] on div "[VE34] Veg Mix (car+broc+snap) (P4)" at bounding box center [497, 108] width 259 height 23
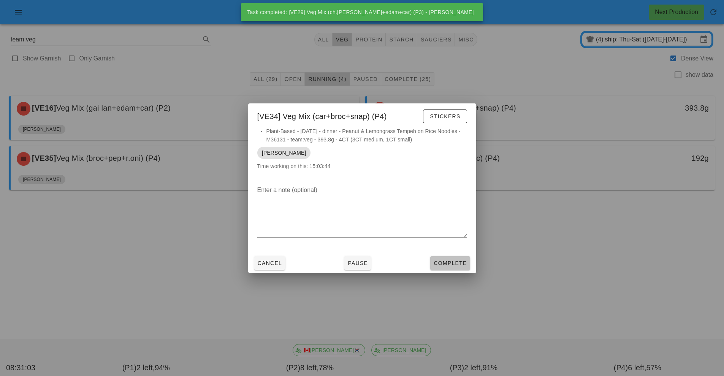
click at [457, 263] on span "Complete" at bounding box center [449, 263] width 33 height 6
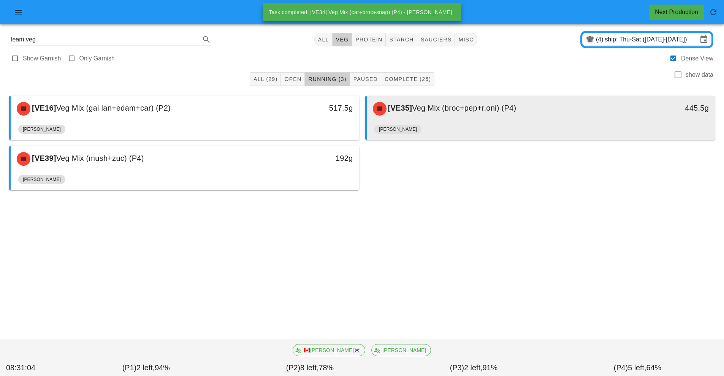
click at [477, 119] on div "[VE35] Veg Mix (broc+pep+r.oni) (P4)" at bounding box center [497, 108] width 259 height 23
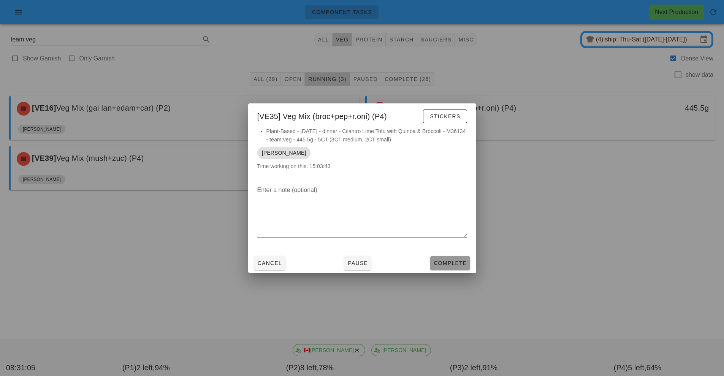
click at [460, 268] on button "Complete" at bounding box center [450, 263] width 40 height 14
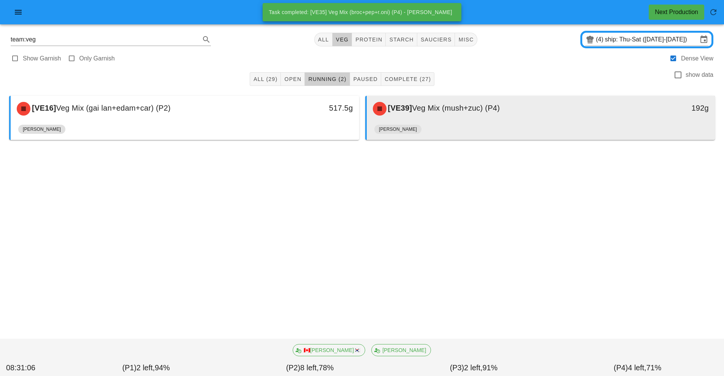
click at [486, 116] on div "[VE39] Veg Mix (mush+zuc) (P4)" at bounding box center [497, 108] width 259 height 23
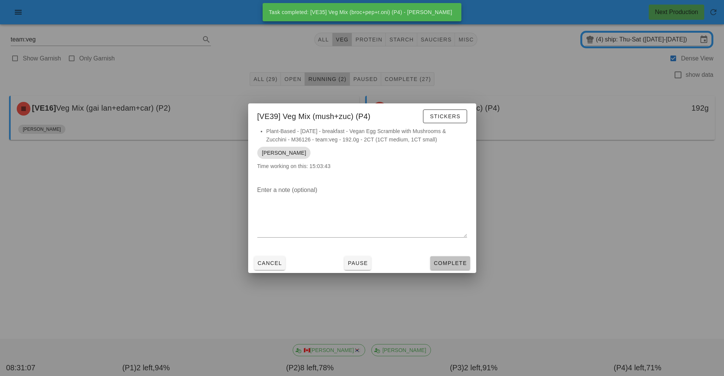
click at [458, 260] on span "Complete" at bounding box center [449, 263] width 33 height 6
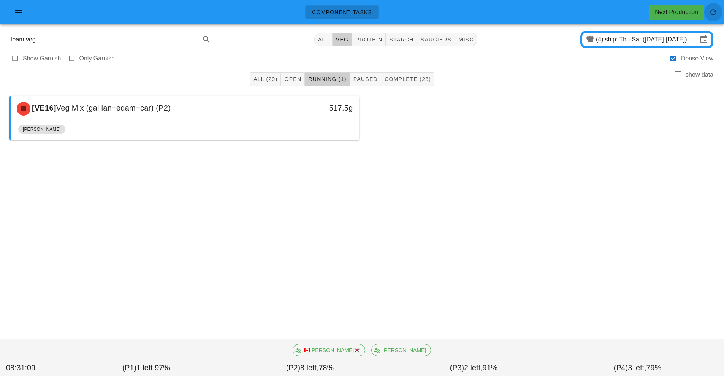
click at [718, 11] on span "button" at bounding box center [714, 12] width 18 height 9
click at [636, 38] on input "ship: Thu-Sat ([DATE]-[DATE])" at bounding box center [651, 39] width 93 height 12
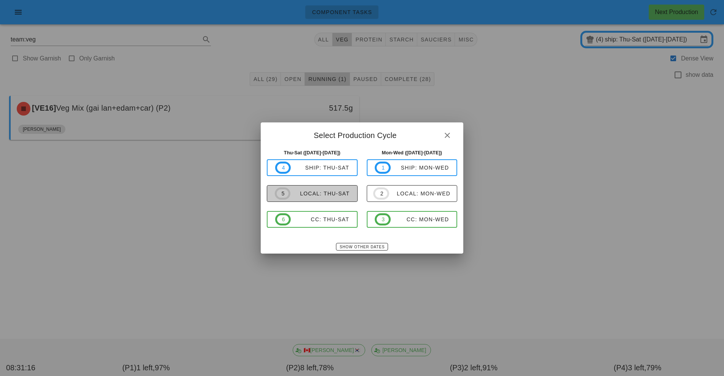
click at [316, 193] on div "local: Thu-Sat" at bounding box center [319, 193] width 59 height 6
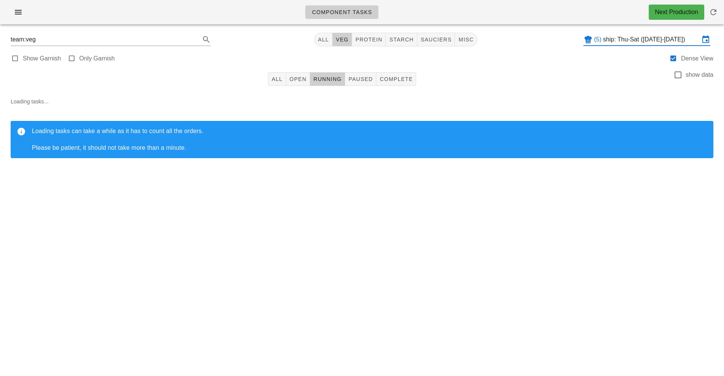
type input "local: Thu-Sat ([DATE]-[DATE])"
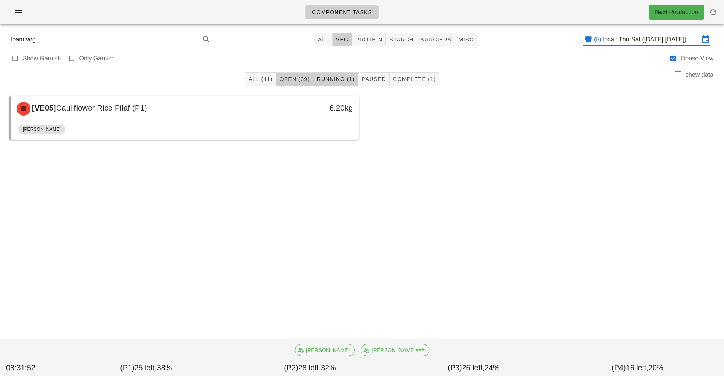
click at [297, 79] on span "Open (39)" at bounding box center [294, 79] width 31 height 6
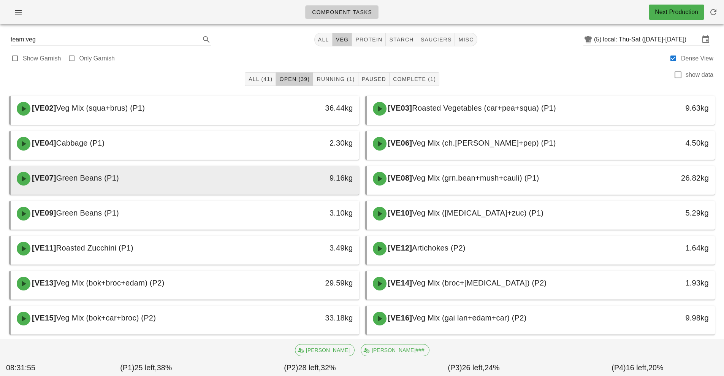
click at [244, 166] on div "[VE07] Green Beans (P1) 9.16kg" at bounding box center [185, 179] width 349 height 26
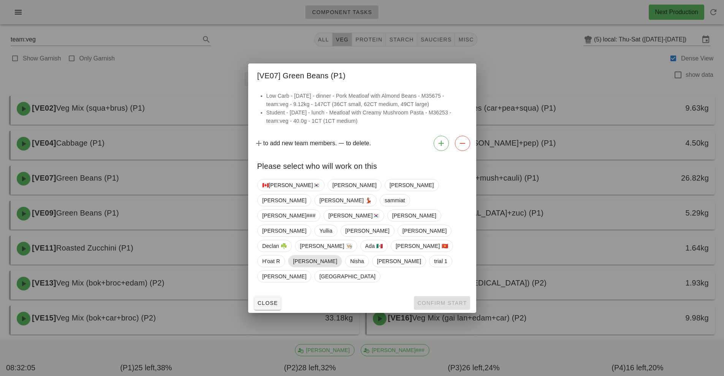
click at [337, 255] on span "[PERSON_NAME]" at bounding box center [315, 260] width 44 height 11
click at [454, 300] on span "Confirm Start" at bounding box center [442, 303] width 50 height 6
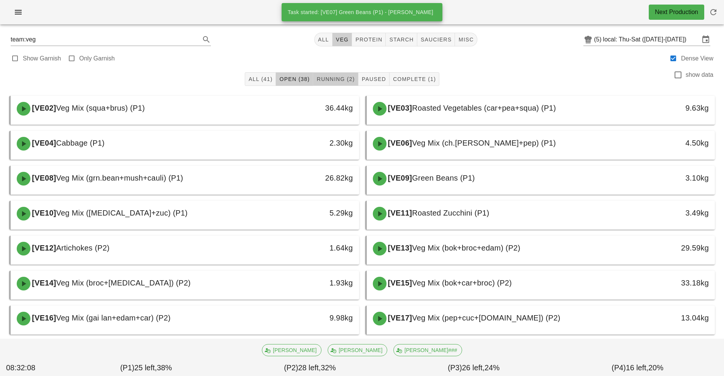
click at [351, 81] on span "Running (2)" at bounding box center [335, 79] width 38 height 6
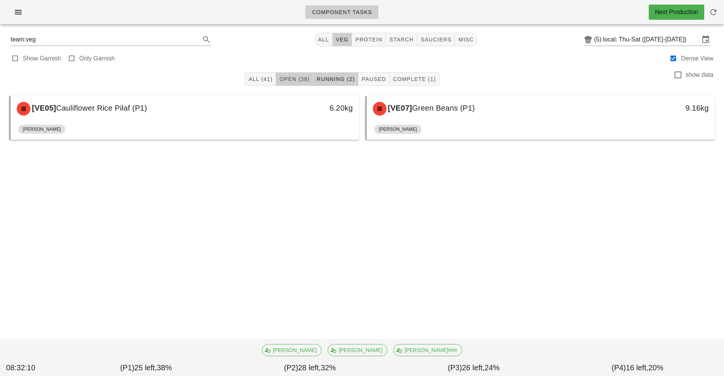
click at [294, 78] on span "Open (38)" at bounding box center [294, 79] width 31 height 6
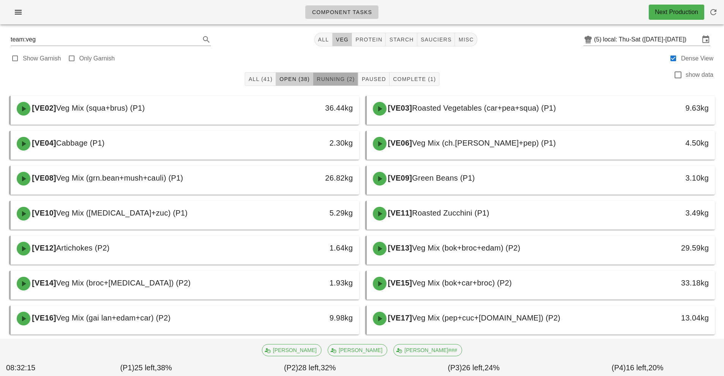
click at [334, 76] on span "Running (2)" at bounding box center [335, 79] width 38 height 6
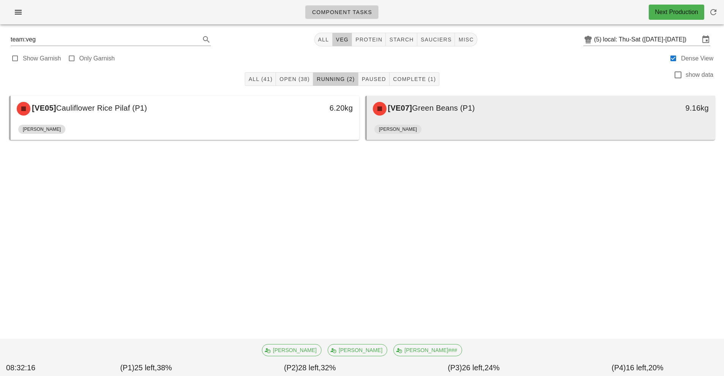
click at [450, 112] on span "Green Beans (P1)" at bounding box center [443, 108] width 63 height 8
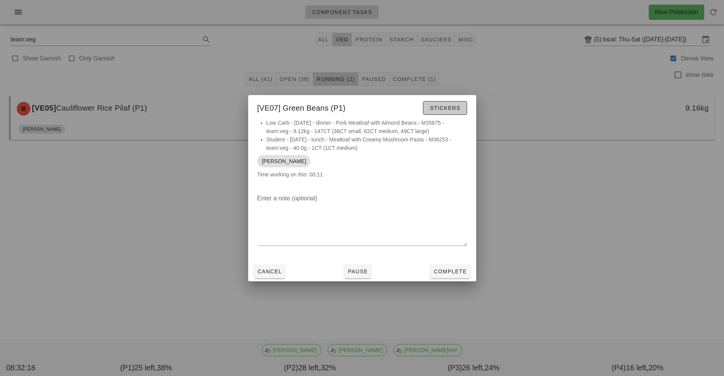
click at [450, 108] on span "Stickers" at bounding box center [445, 108] width 31 height 6
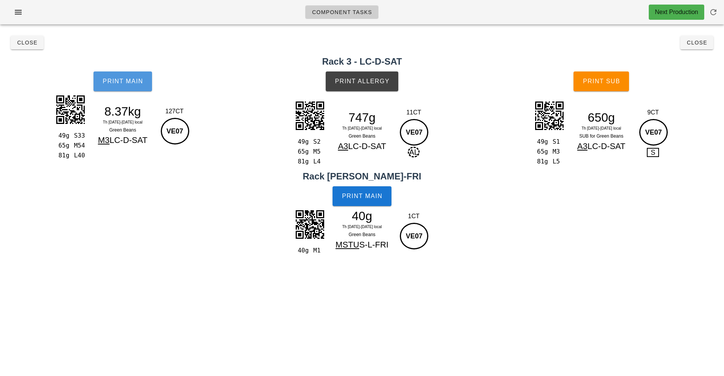
click at [133, 88] on button "Print Main" at bounding box center [123, 81] width 59 height 20
click at [362, 83] on span "Print Allergy" at bounding box center [362, 81] width 55 height 7
click at [365, 194] on span "Print Main" at bounding box center [362, 196] width 41 height 7
click at [607, 80] on span "Print Sub" at bounding box center [602, 81] width 38 height 7
click at [720, 48] on div "team:veg All veg protein starch sauciers misc (5) local: Thu-Sat (Sep 25-Sep 27…" at bounding box center [362, 152] width 724 height 244
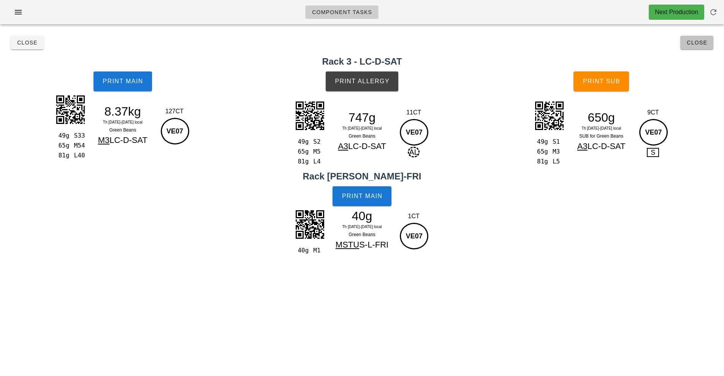
click at [701, 45] on span "Close" at bounding box center [697, 43] width 21 height 6
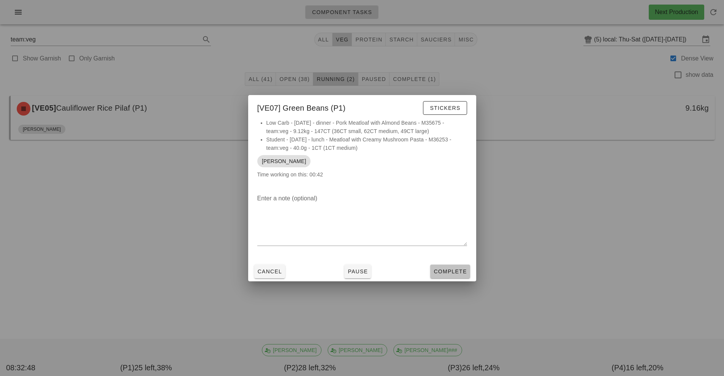
click at [456, 272] on span "Complete" at bounding box center [449, 271] width 33 height 6
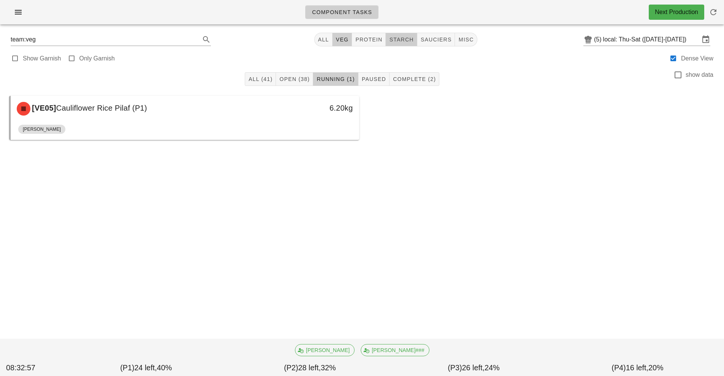
click at [406, 45] on button "starch" at bounding box center [401, 40] width 31 height 14
type input "team:starch"
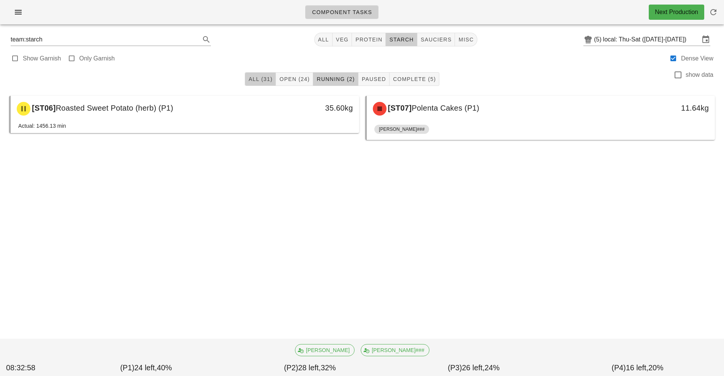
click at [263, 80] on span "All (31)" at bounding box center [260, 79] width 24 height 6
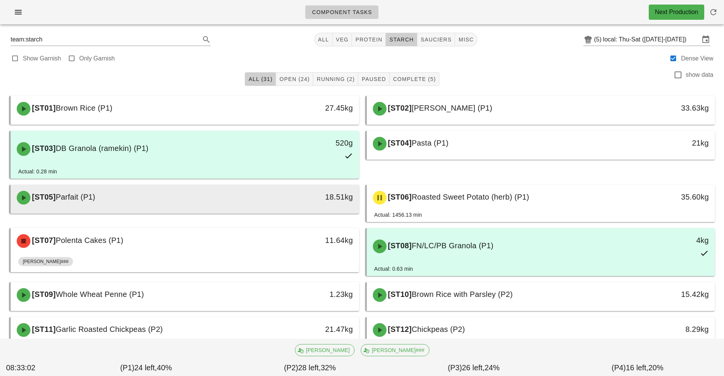
click at [225, 206] on div "[ST05] Parfait (P1)" at bounding box center [141, 197] width 259 height 23
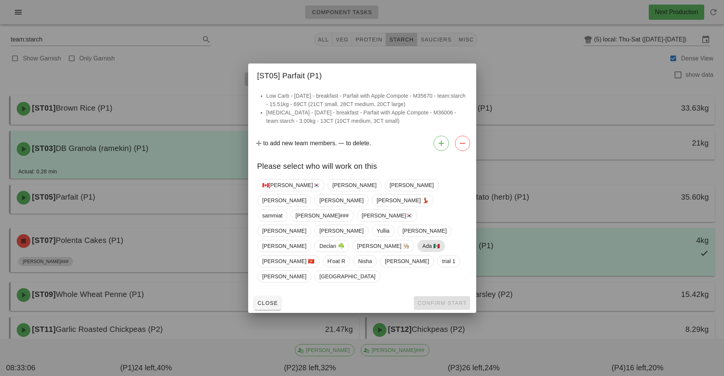
click at [422, 240] on span "Ada 🇲🇽" at bounding box center [430, 245] width 17 height 11
click at [426, 300] on span "Confirm Start" at bounding box center [442, 303] width 50 height 6
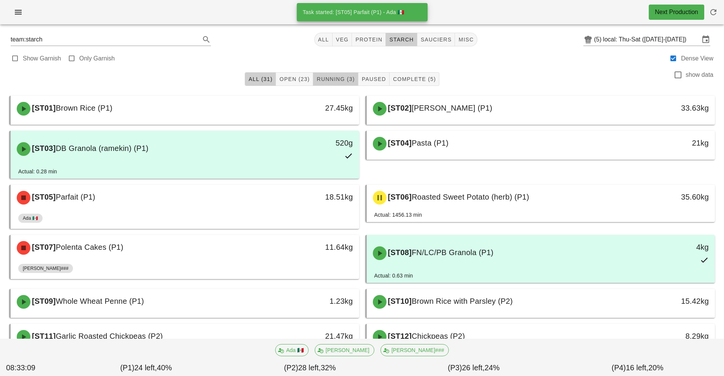
click at [343, 74] on button "Running (3)" at bounding box center [335, 79] width 45 height 14
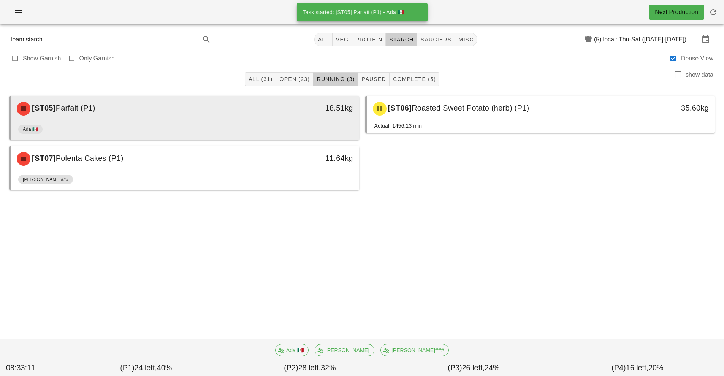
click at [148, 112] on div "[ST05] Parfait (P1)" at bounding box center [141, 108] width 259 height 23
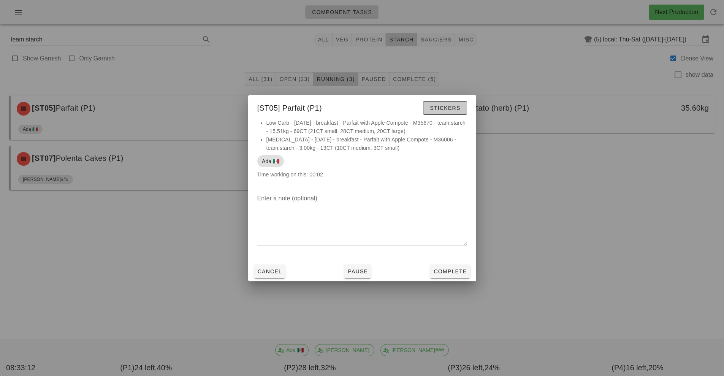
click at [451, 108] on span "Stickers" at bounding box center [445, 108] width 31 height 6
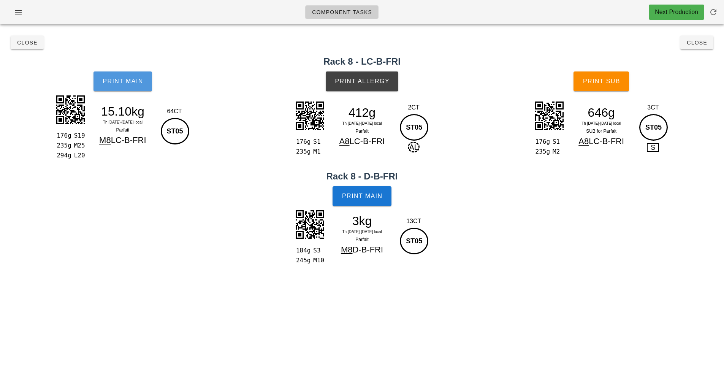
click at [129, 83] on span "Print Main" at bounding box center [122, 81] width 41 height 7
click at [370, 196] on span "Print Main" at bounding box center [362, 196] width 41 height 7
click at [378, 79] on span "Print Allergy" at bounding box center [362, 81] width 55 height 7
click at [613, 83] on span "Print Sub" at bounding box center [602, 81] width 38 height 7
click at [691, 45] on span "Close" at bounding box center [697, 43] width 21 height 6
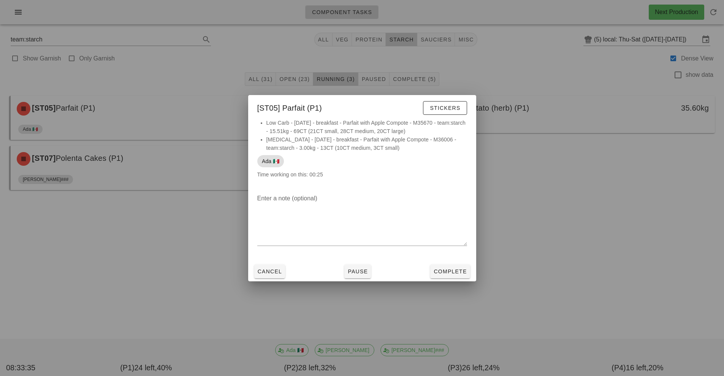
click at [565, 250] on div at bounding box center [362, 188] width 724 height 376
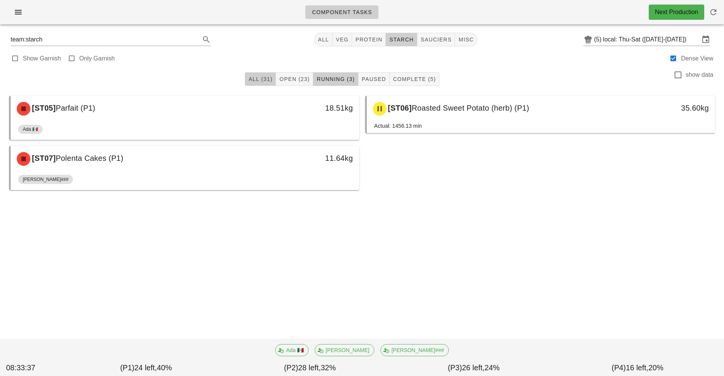
click at [256, 82] on span "All (31)" at bounding box center [260, 79] width 24 height 6
